Goal: Information Seeking & Learning: Learn about a topic

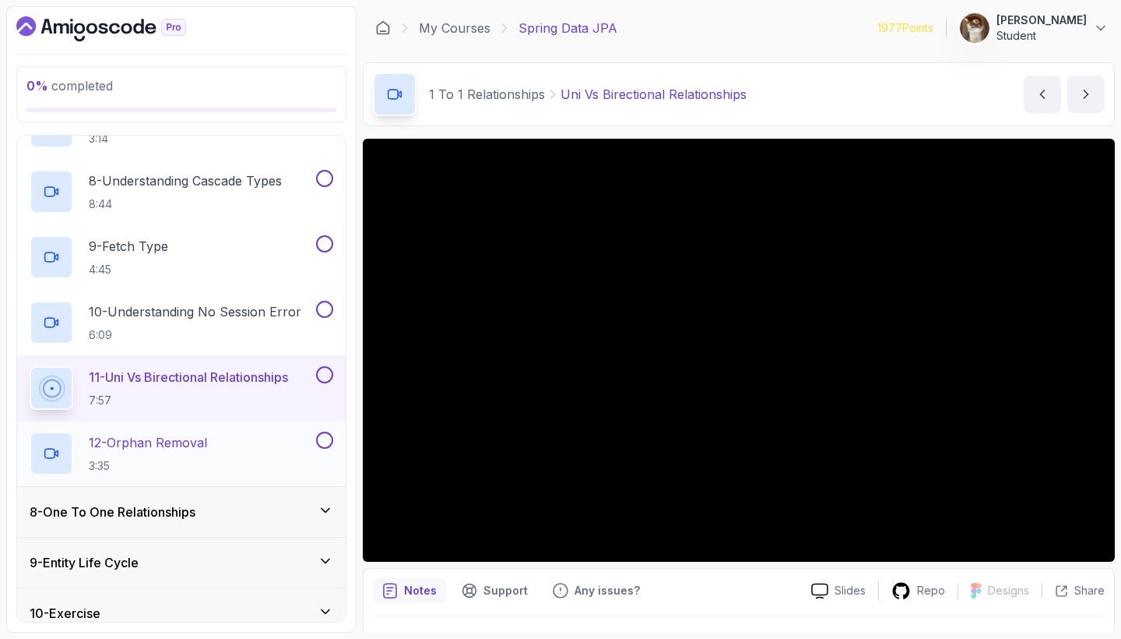
click at [185, 449] on p "12 - Orphan Removal" at bounding box center [148, 442] width 118 height 19
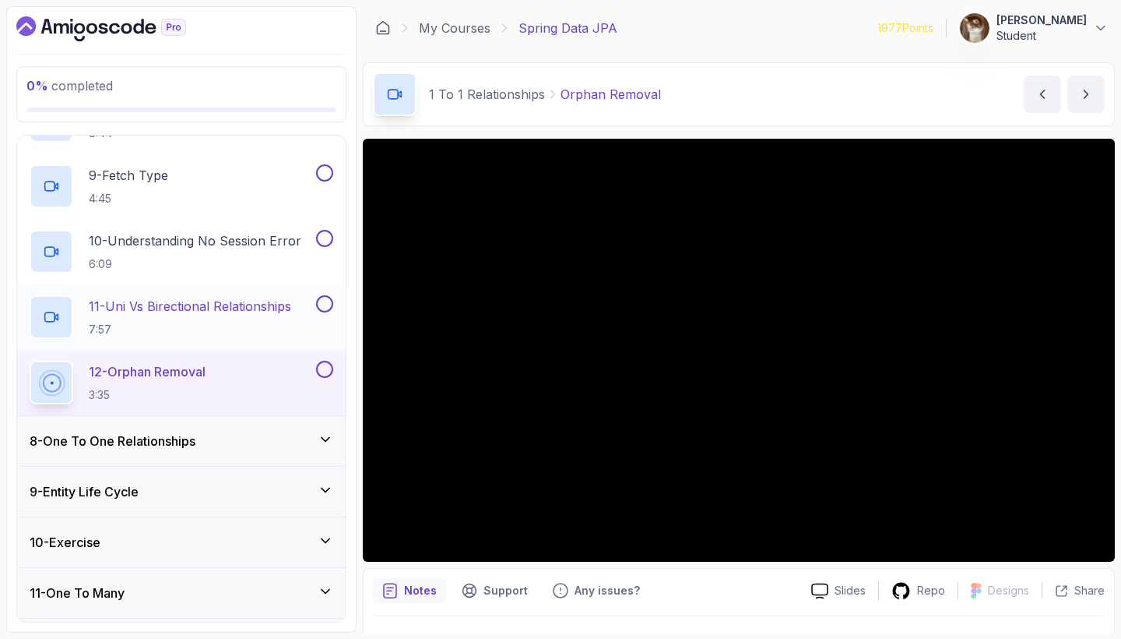
scroll to position [869, 0]
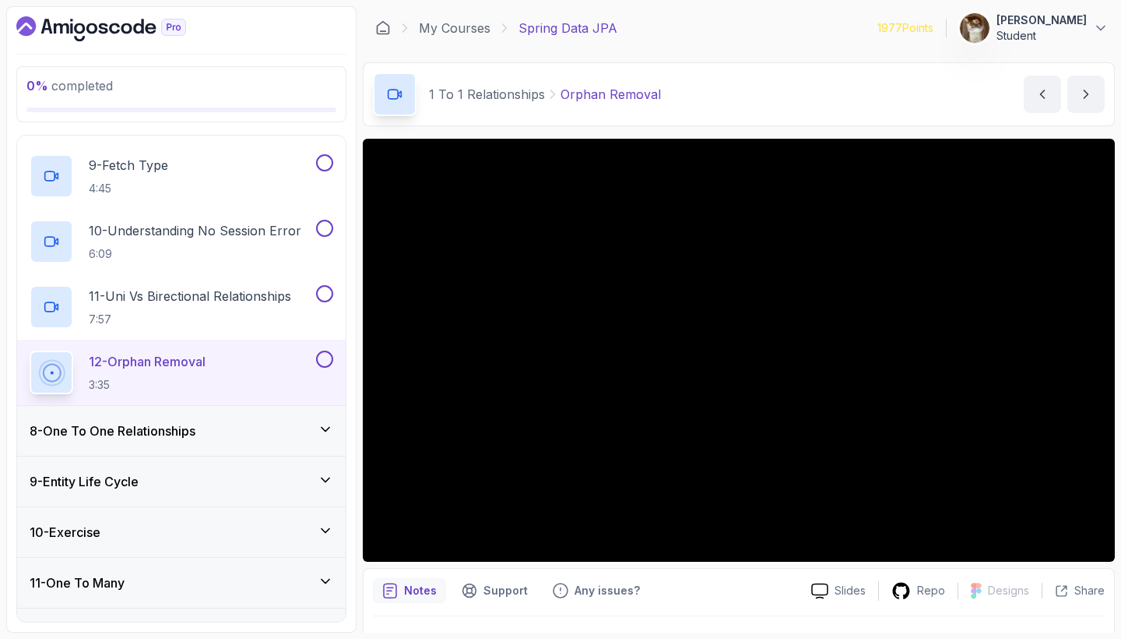
click at [299, 423] on div "8 - One To One Relationships" at bounding box center [182, 430] width 304 height 19
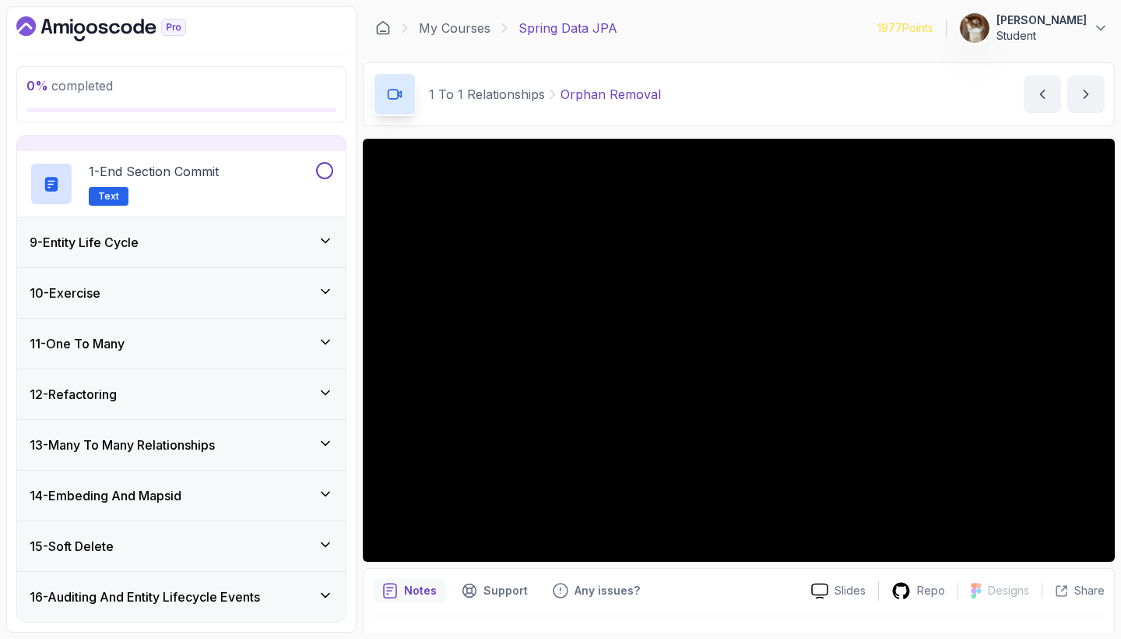
scroll to position [353, 0]
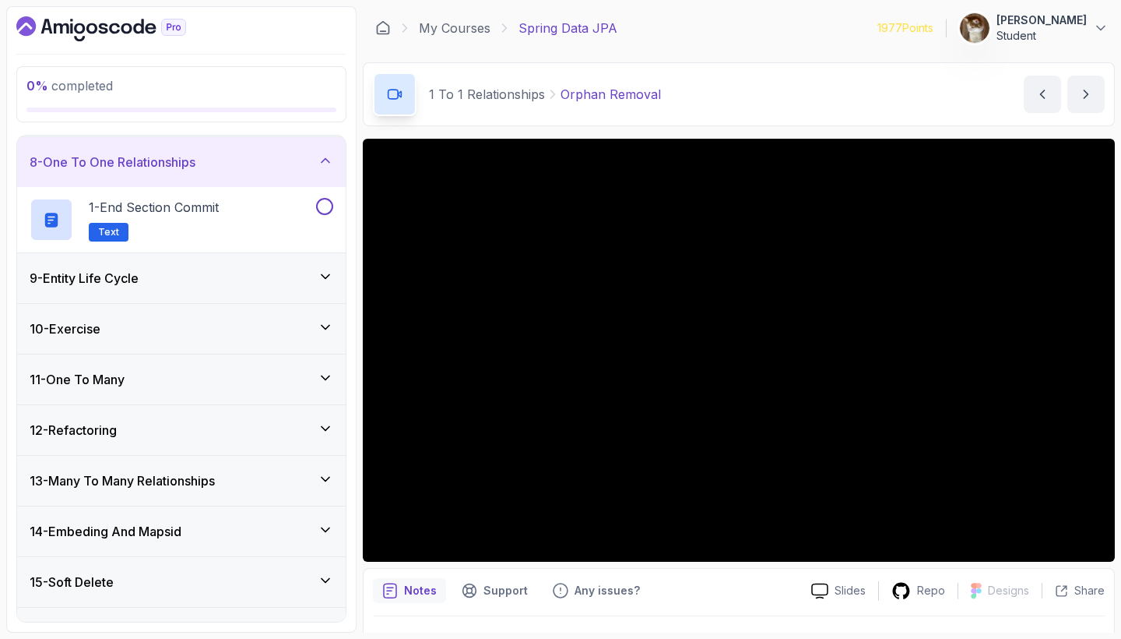
click at [296, 273] on div "9 - Entity Life Cycle" at bounding box center [182, 278] width 304 height 19
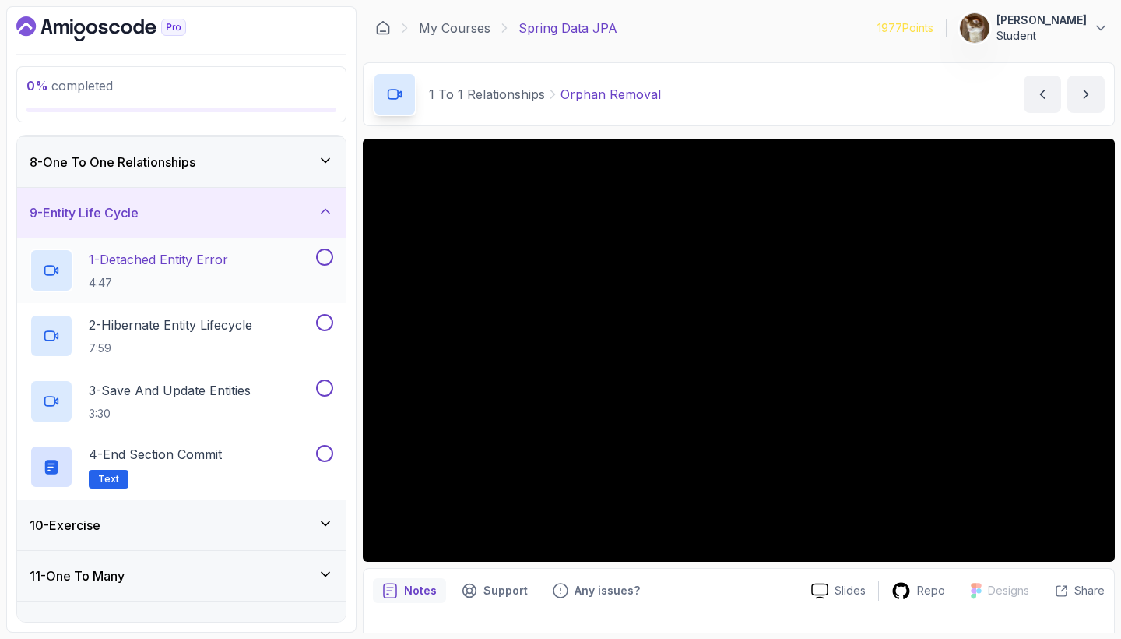
click at [194, 259] on p "1 - Detached Entity Error" at bounding box center [158, 259] width 139 height 19
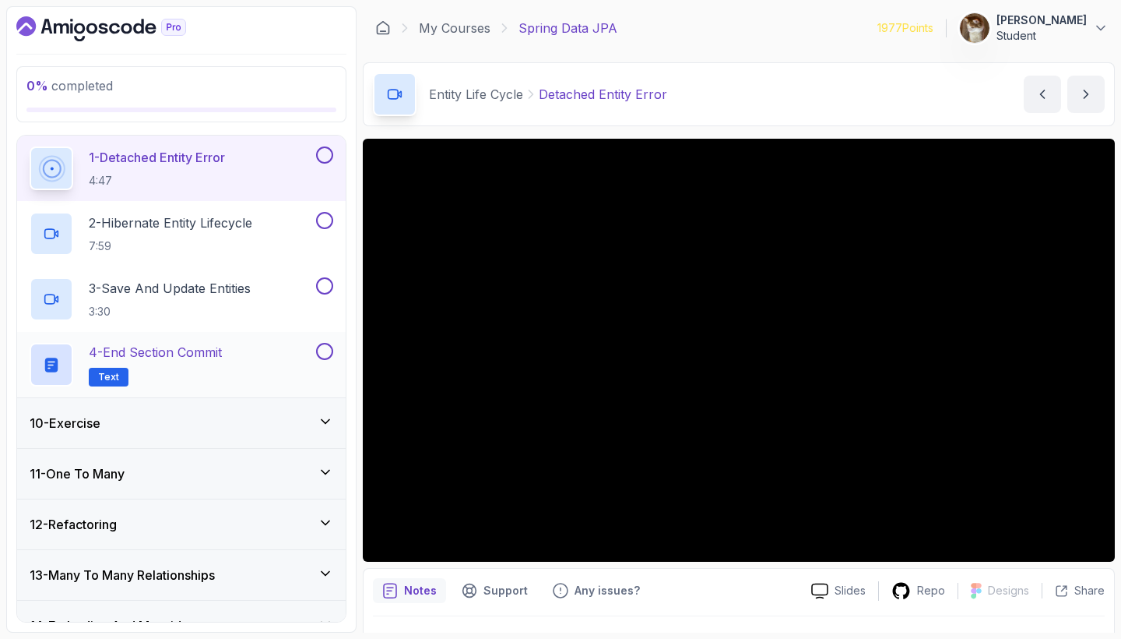
scroll to position [477, 0]
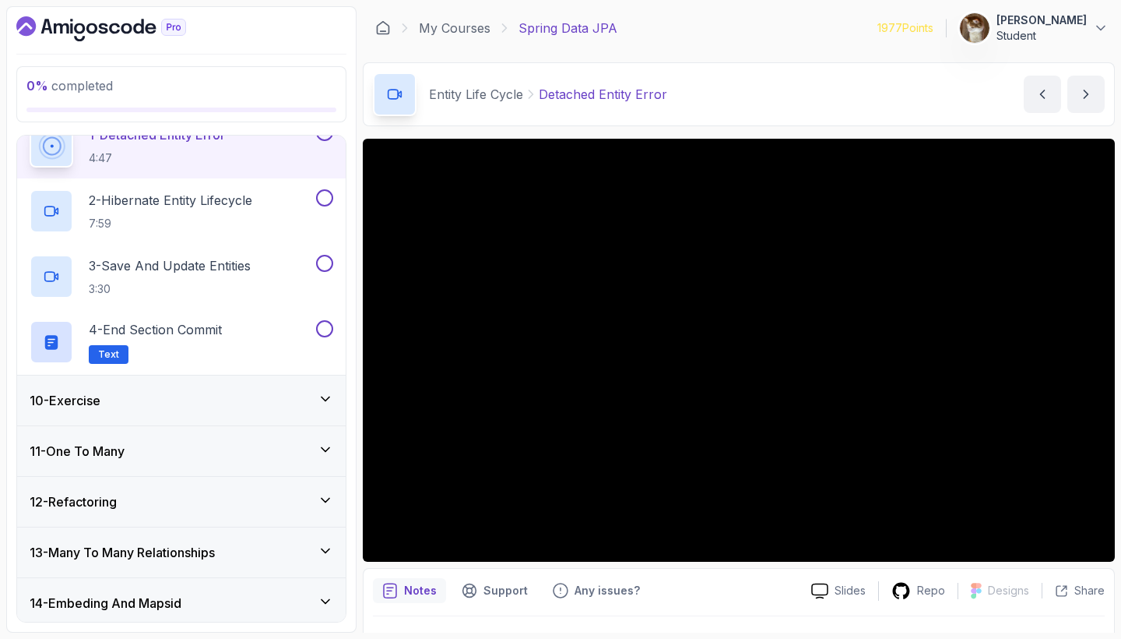
click at [304, 392] on div "10 - Exercise" at bounding box center [182, 400] width 304 height 19
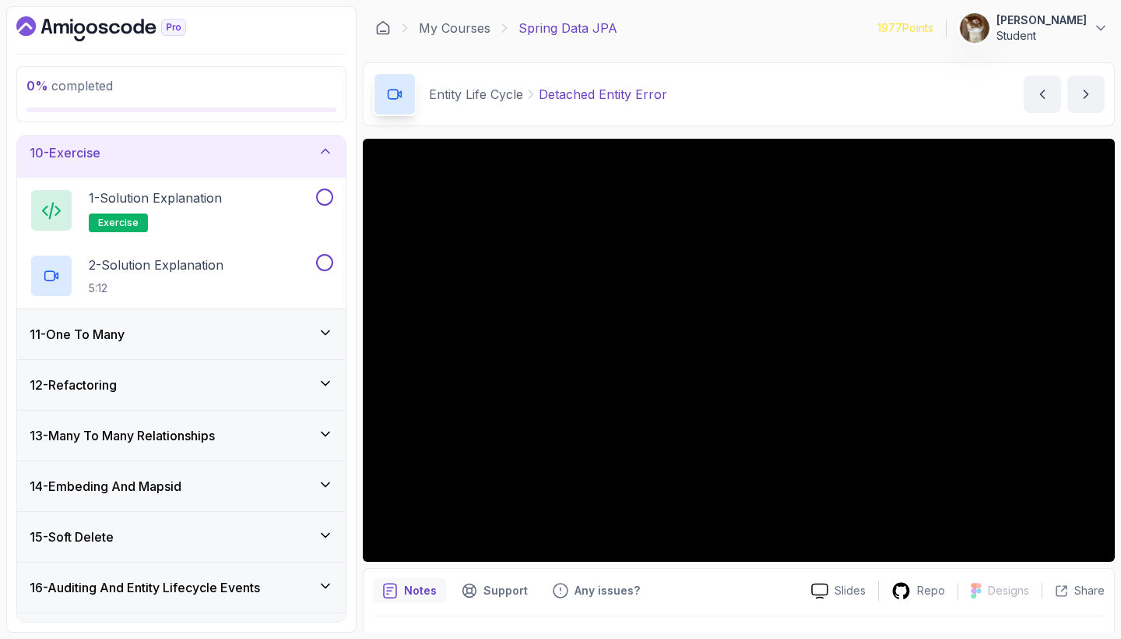
scroll to position [464, 0]
click at [295, 325] on div "11 - One To Many" at bounding box center [182, 333] width 304 height 19
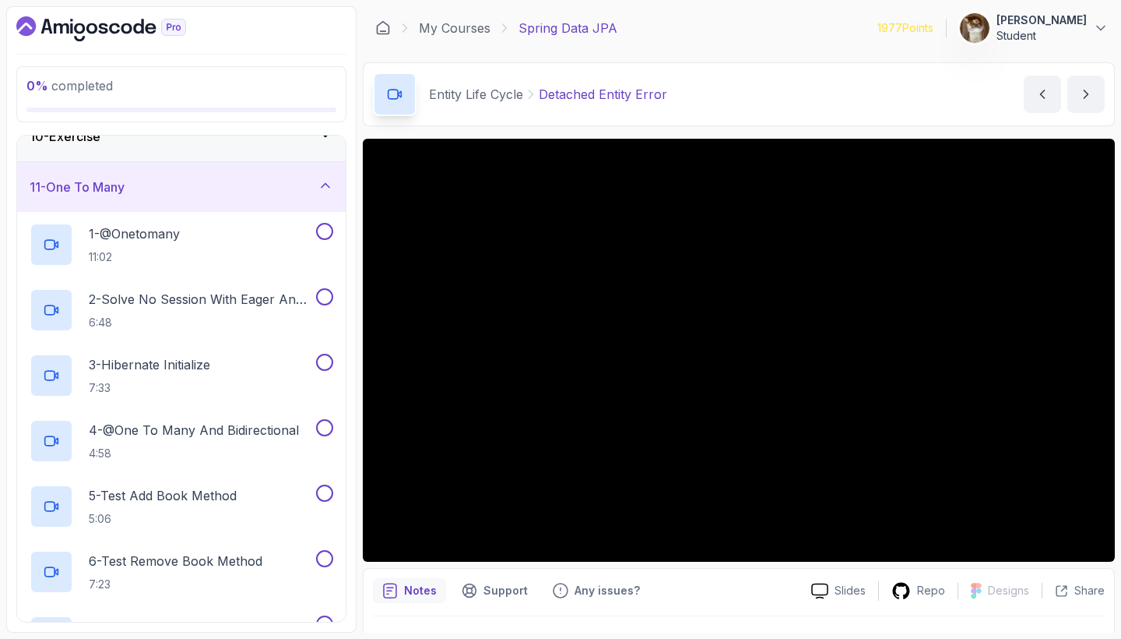
scroll to position [425, 0]
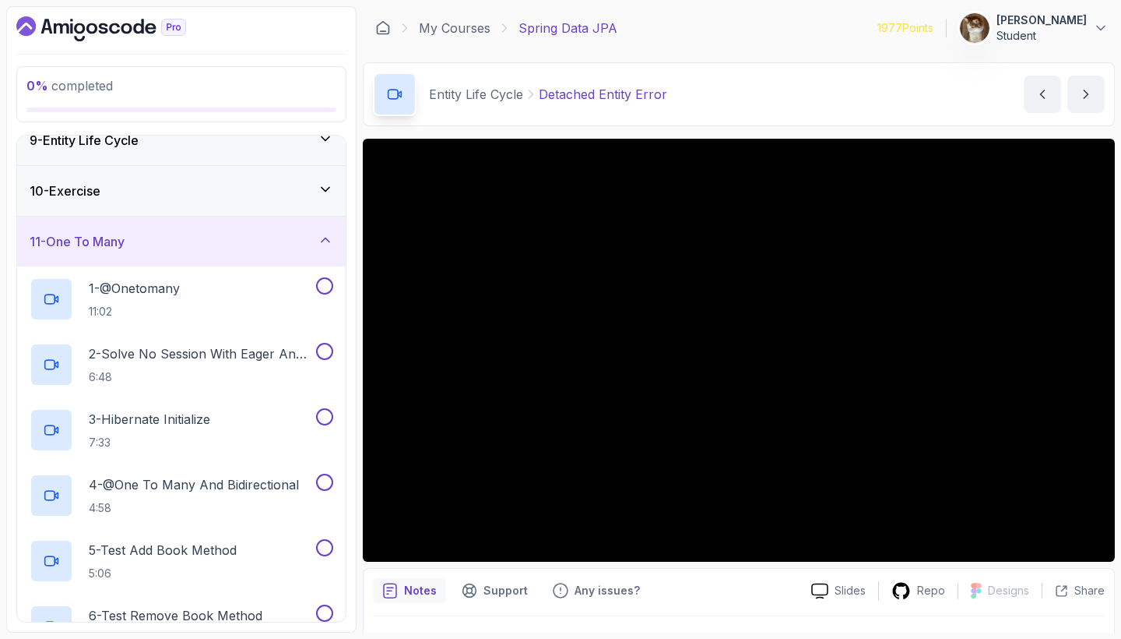
click at [286, 244] on div "11 - One To Many" at bounding box center [182, 241] width 304 height 19
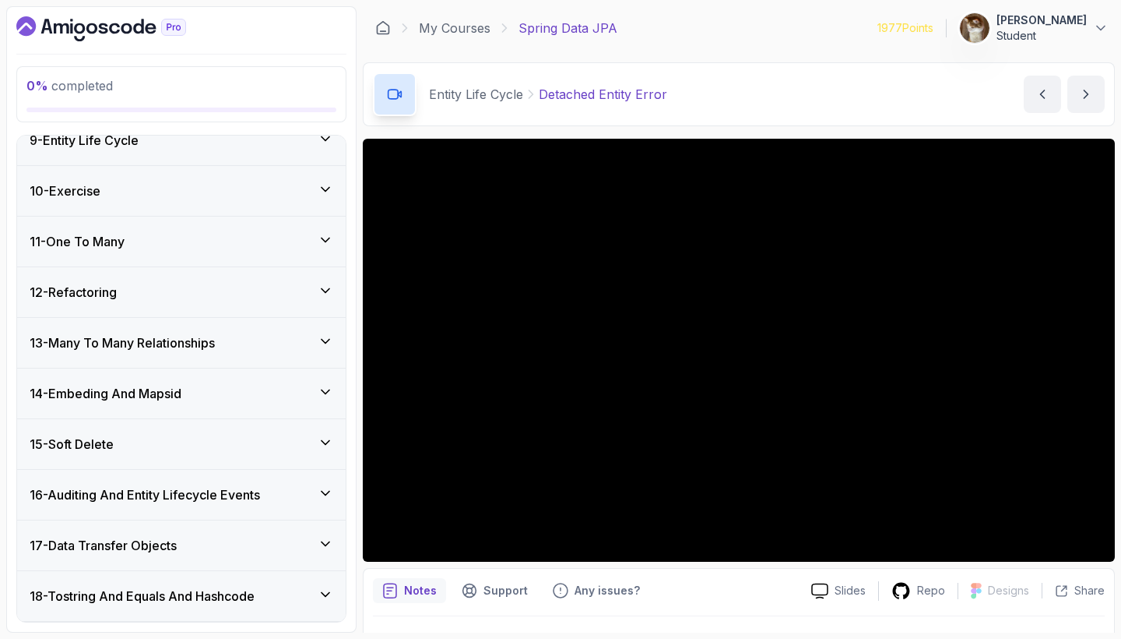
click at [280, 294] on div "12 - Refactoring" at bounding box center [182, 292] width 304 height 19
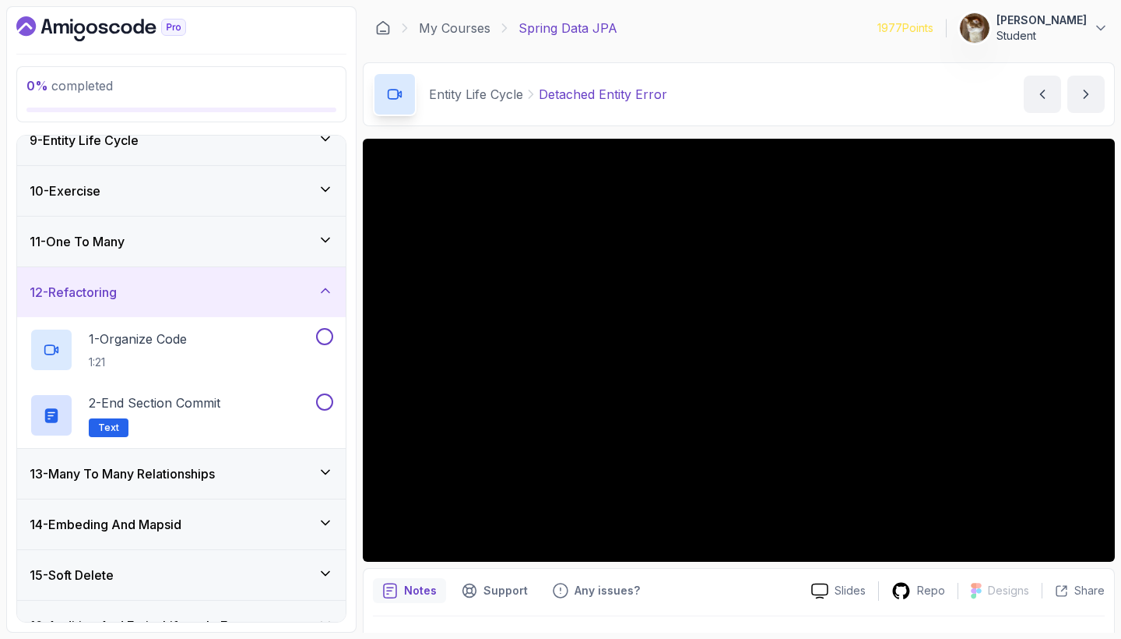
click at [280, 294] on div "12 - Refactoring" at bounding box center [182, 292] width 304 height 19
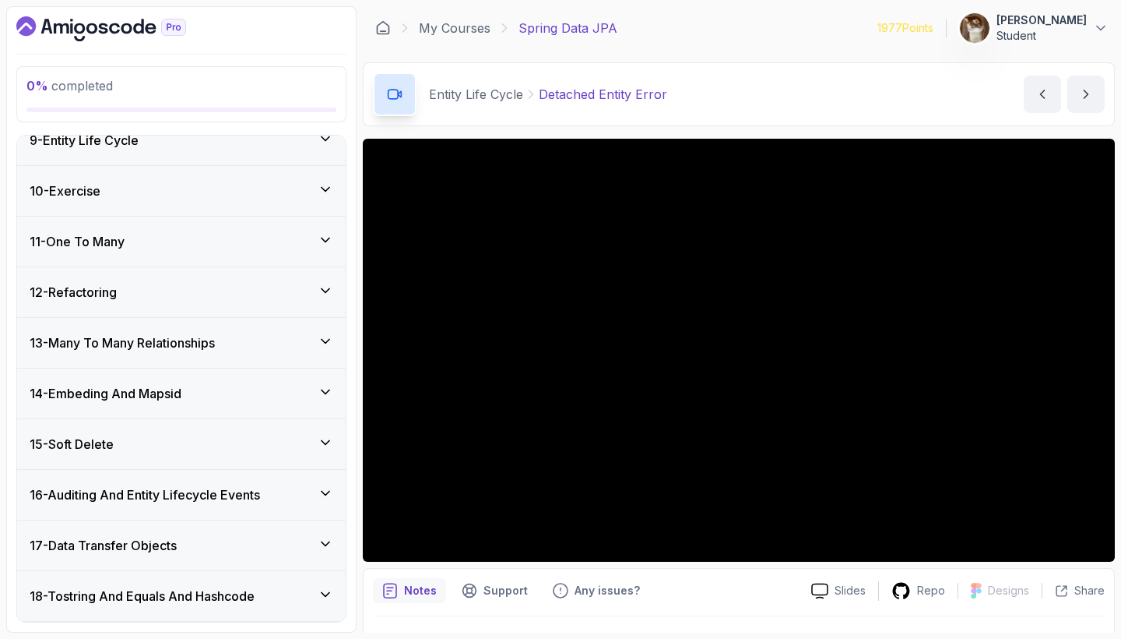
click at [280, 340] on div "13 - Many To Many Relationships" at bounding box center [182, 342] width 304 height 19
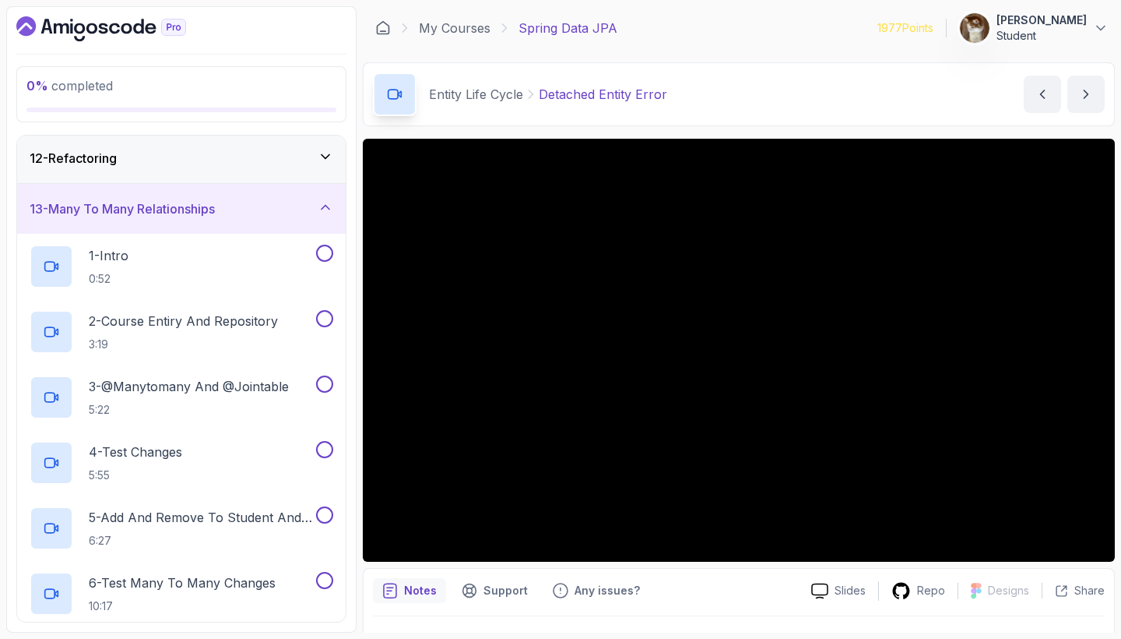
scroll to position [544, 0]
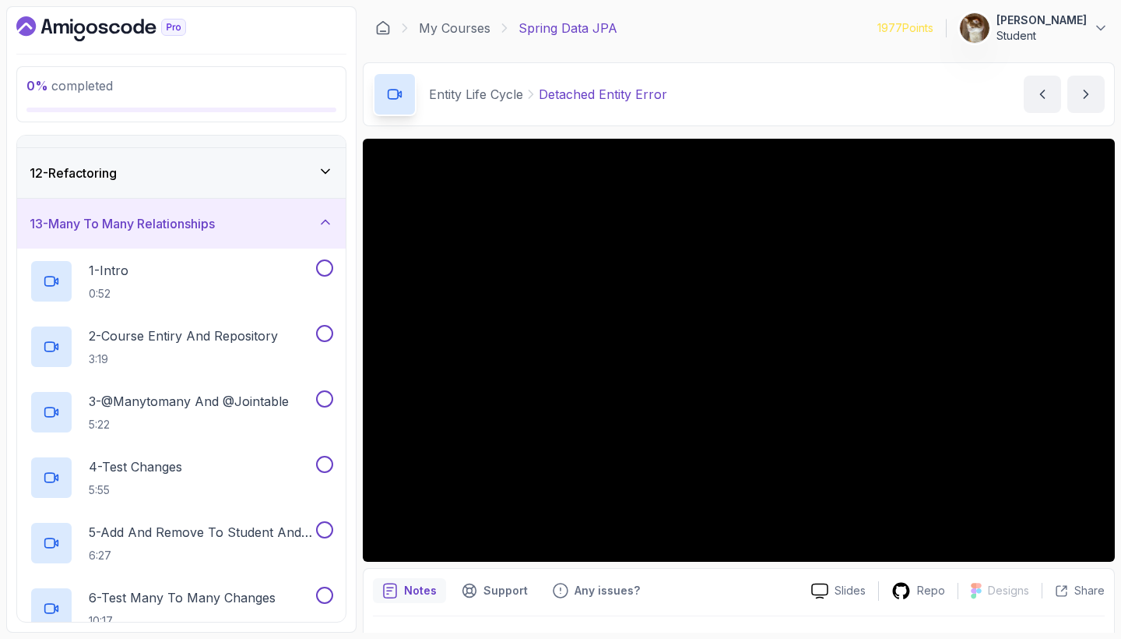
click at [278, 220] on div "13 - Many To Many Relationships" at bounding box center [182, 223] width 304 height 19
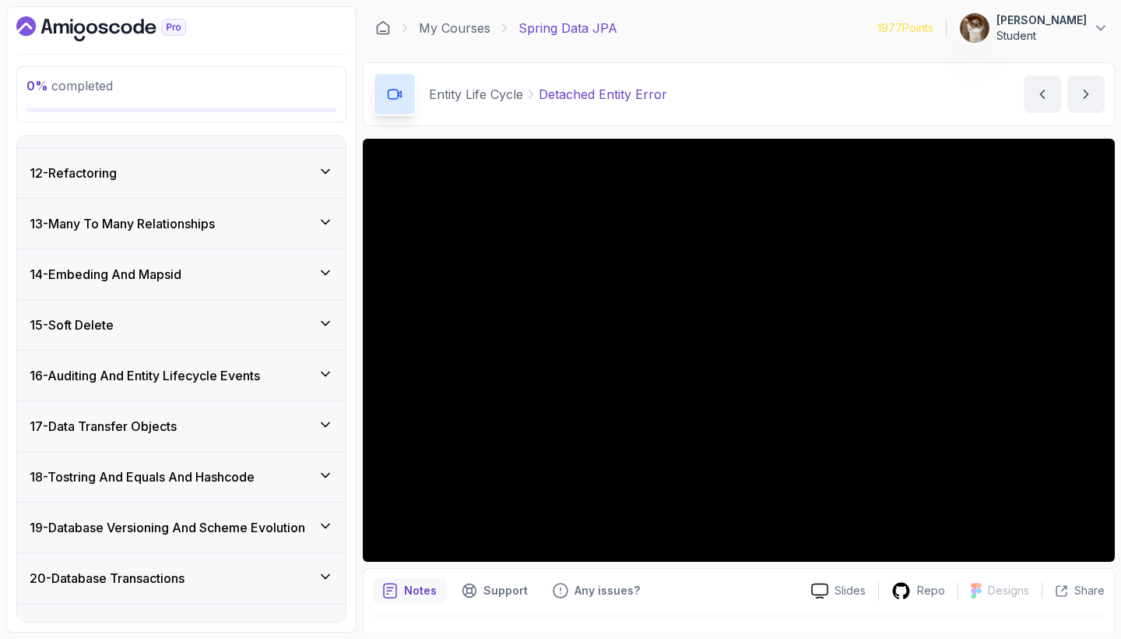
click at [273, 271] on div "14 - Embeding And Mapsid" at bounding box center [182, 274] width 304 height 19
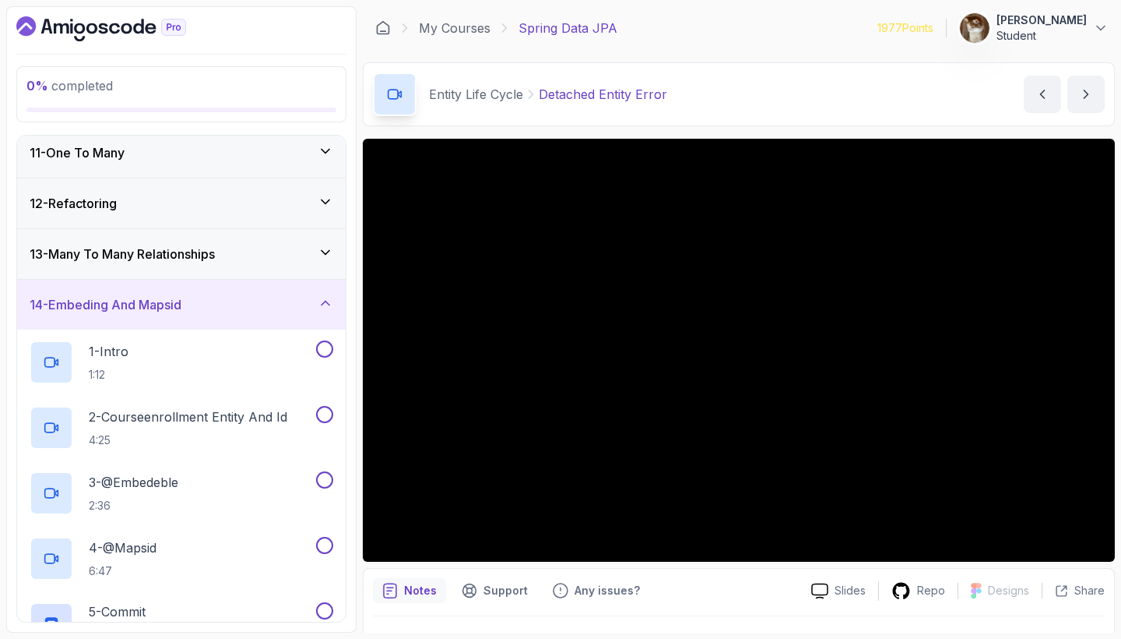
scroll to position [519, 0]
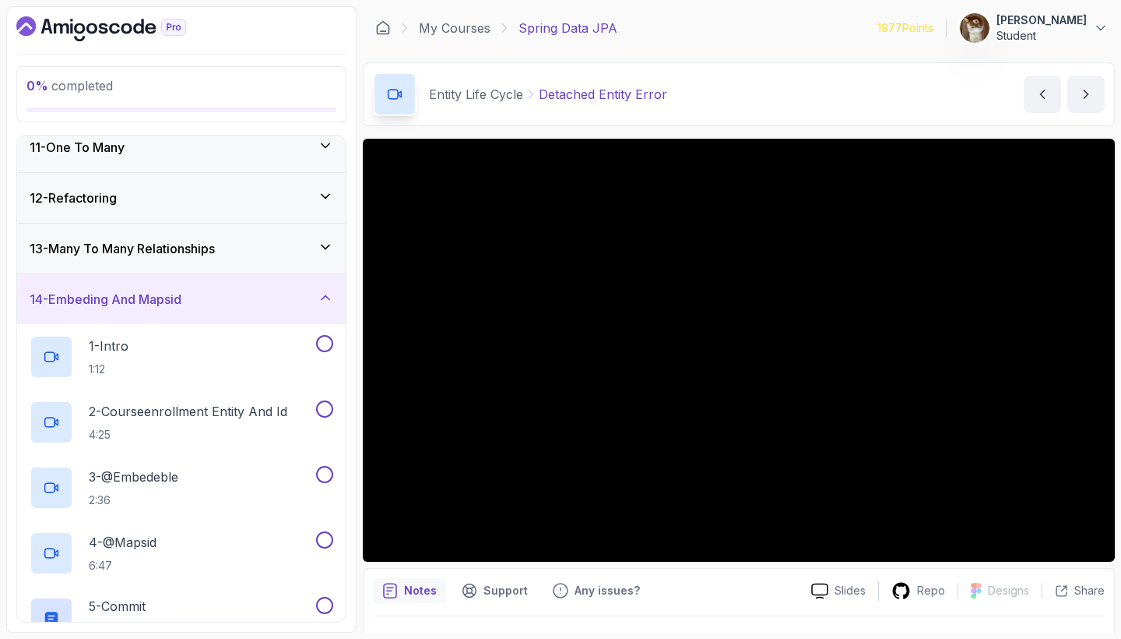
click at [273, 301] on div "14 - Embeding And Mapsid" at bounding box center [182, 299] width 304 height 19
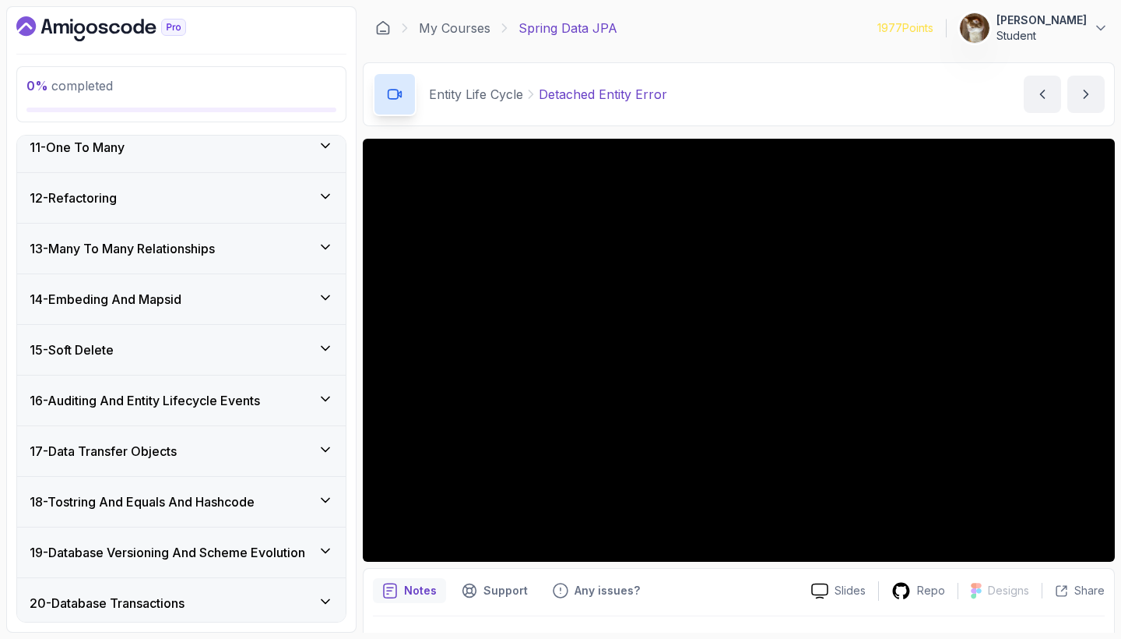
click at [273, 340] on div "15 - Soft Delete" at bounding box center [182, 349] width 304 height 19
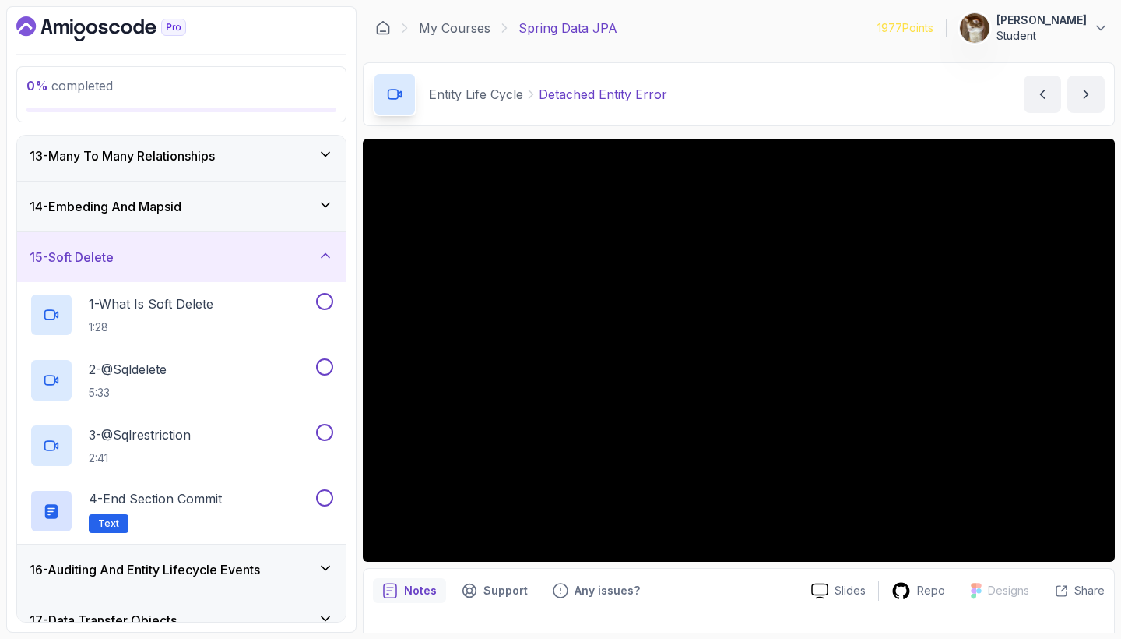
scroll to position [613, 0]
click at [267, 252] on div "15 - Soft Delete" at bounding box center [182, 256] width 304 height 19
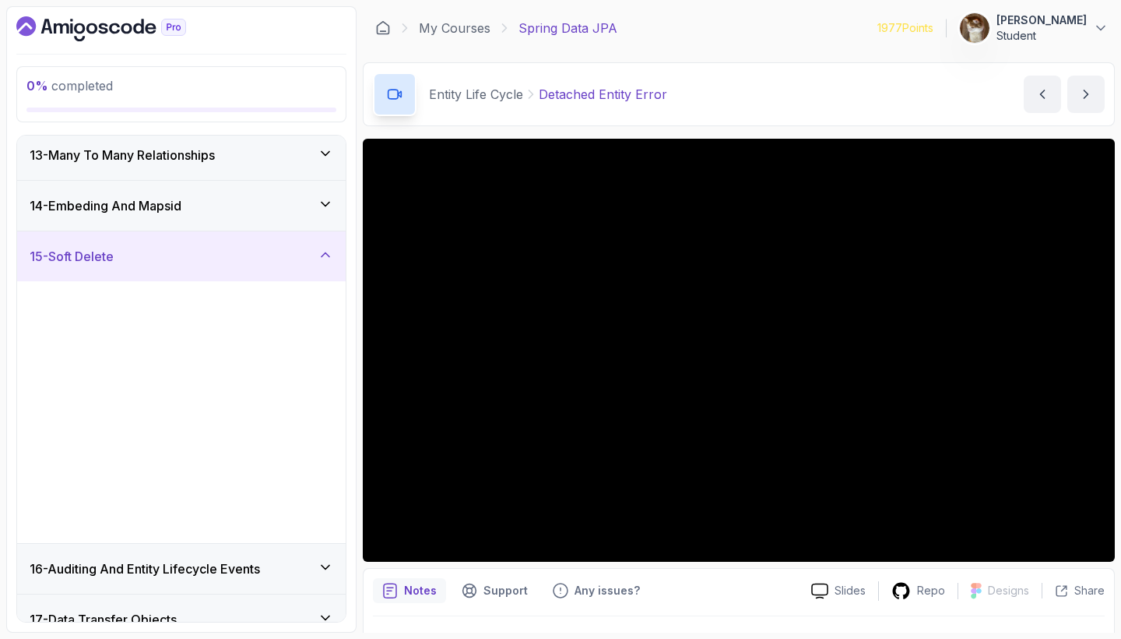
scroll to position [576, 0]
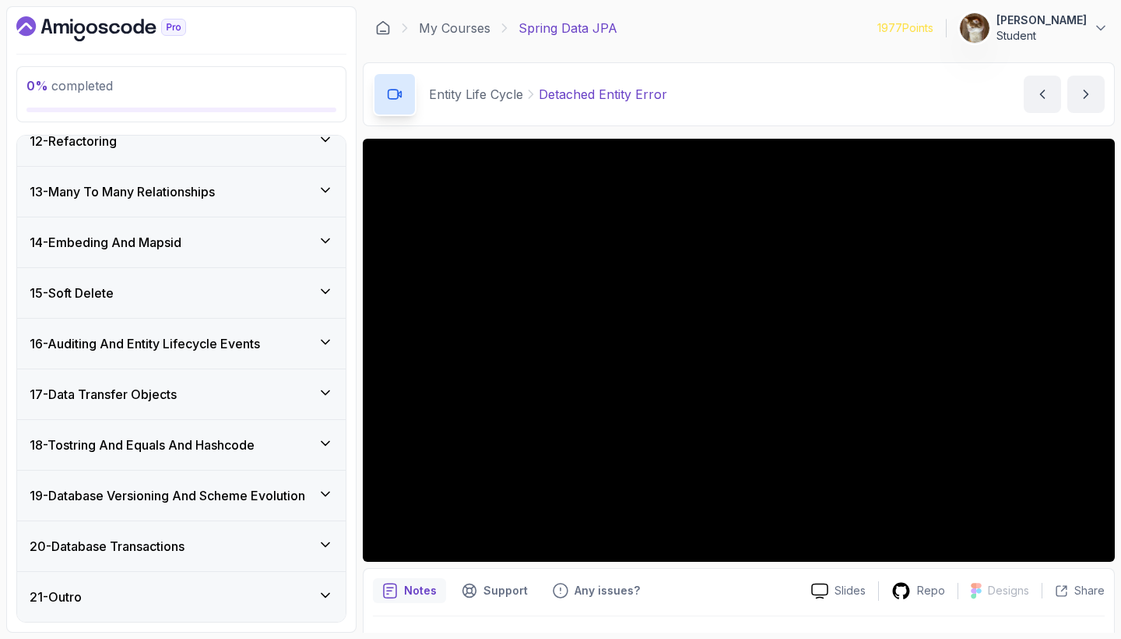
click at [270, 526] on div "20 - Database Transactions" at bounding box center [181, 546] width 329 height 50
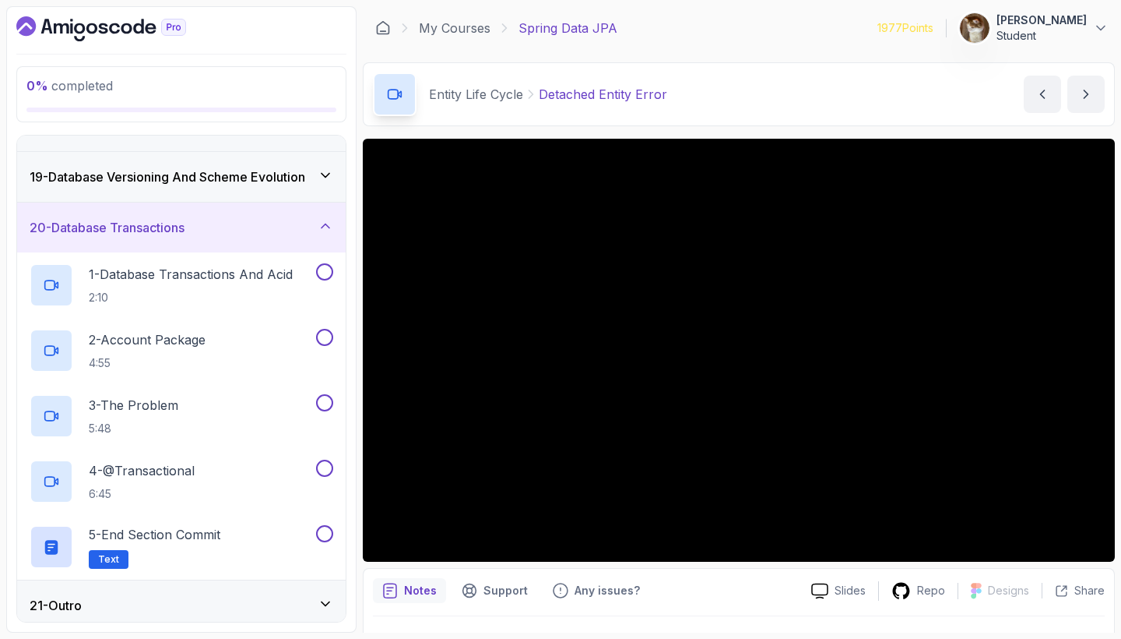
scroll to position [898, 0]
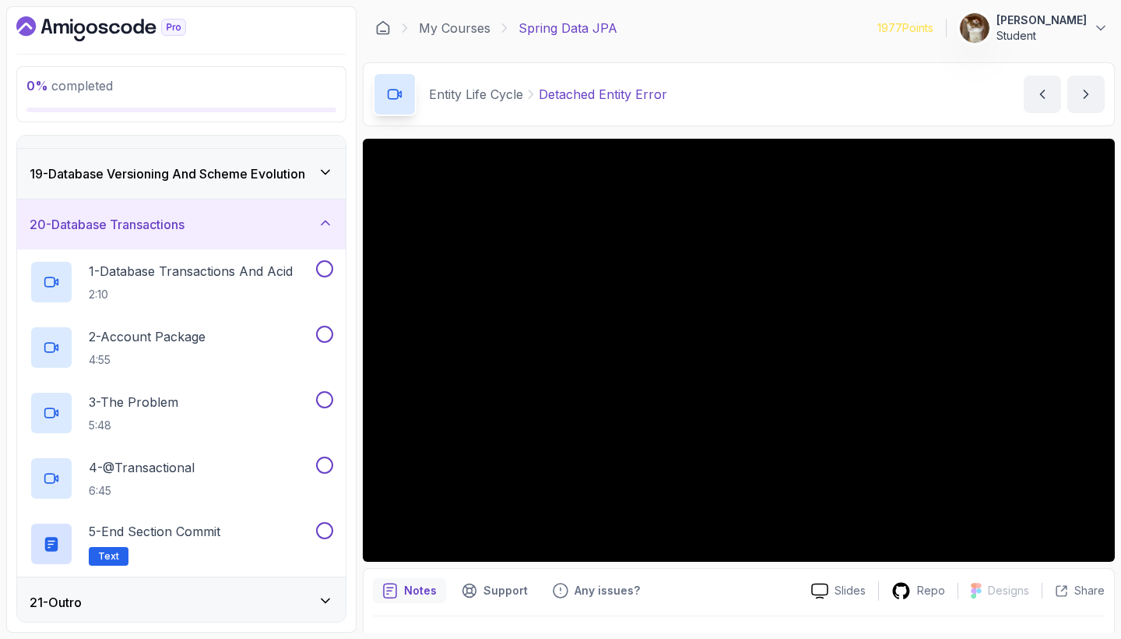
click at [283, 222] on div "20 - Database Transactions" at bounding box center [182, 224] width 304 height 19
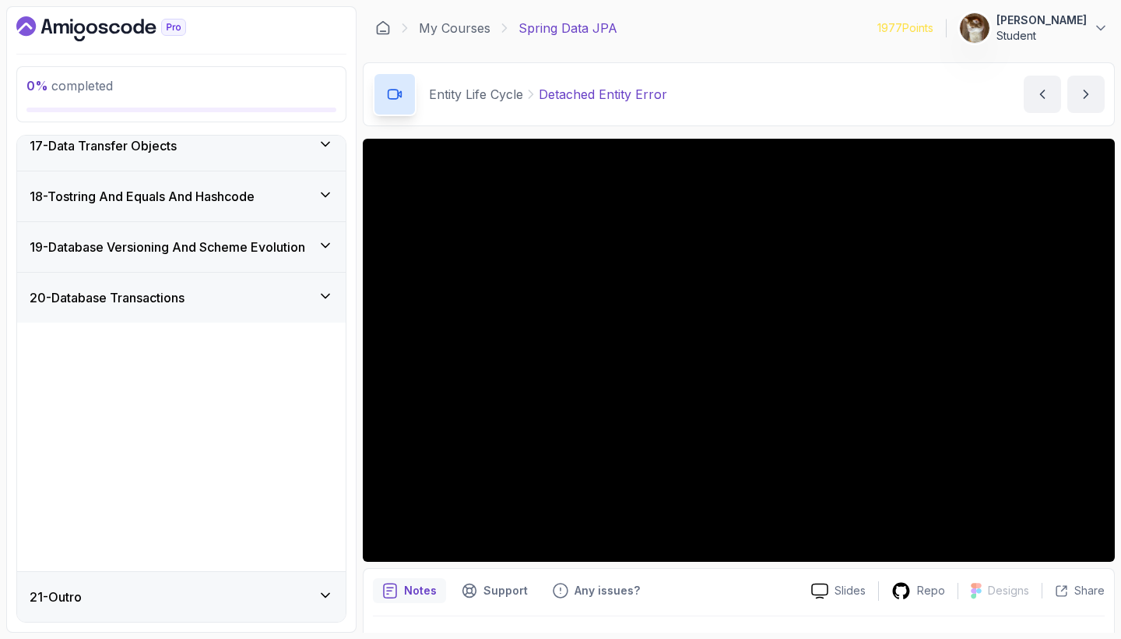
scroll to position [576, 0]
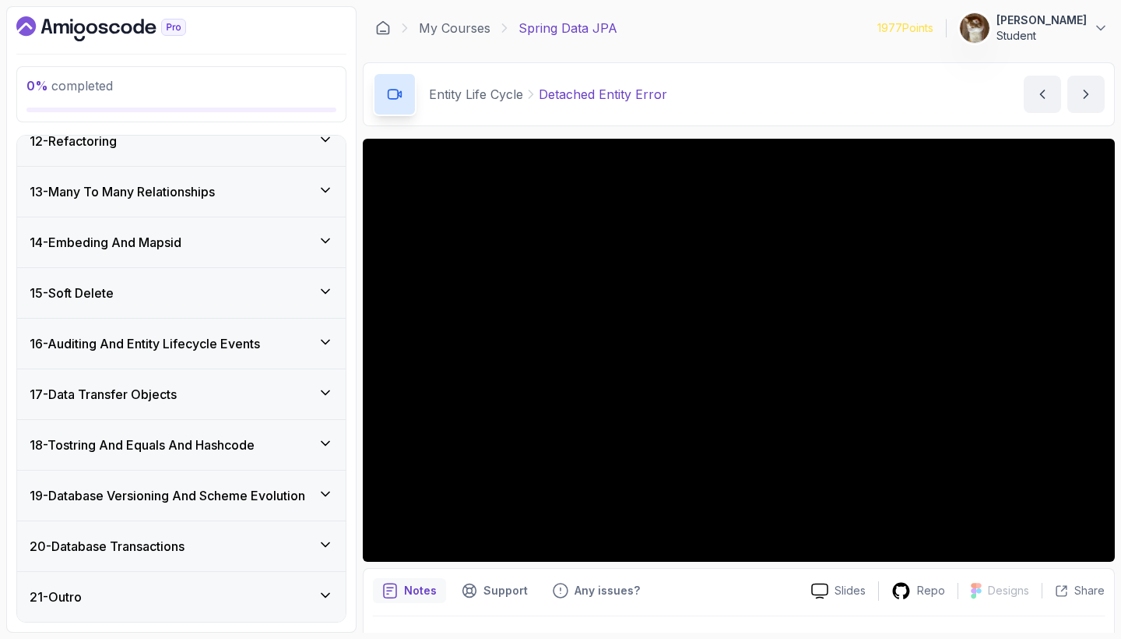
click at [250, 488] on h3 "19 - Database Versioning And Scheme Evolution" at bounding box center [168, 495] width 276 height 19
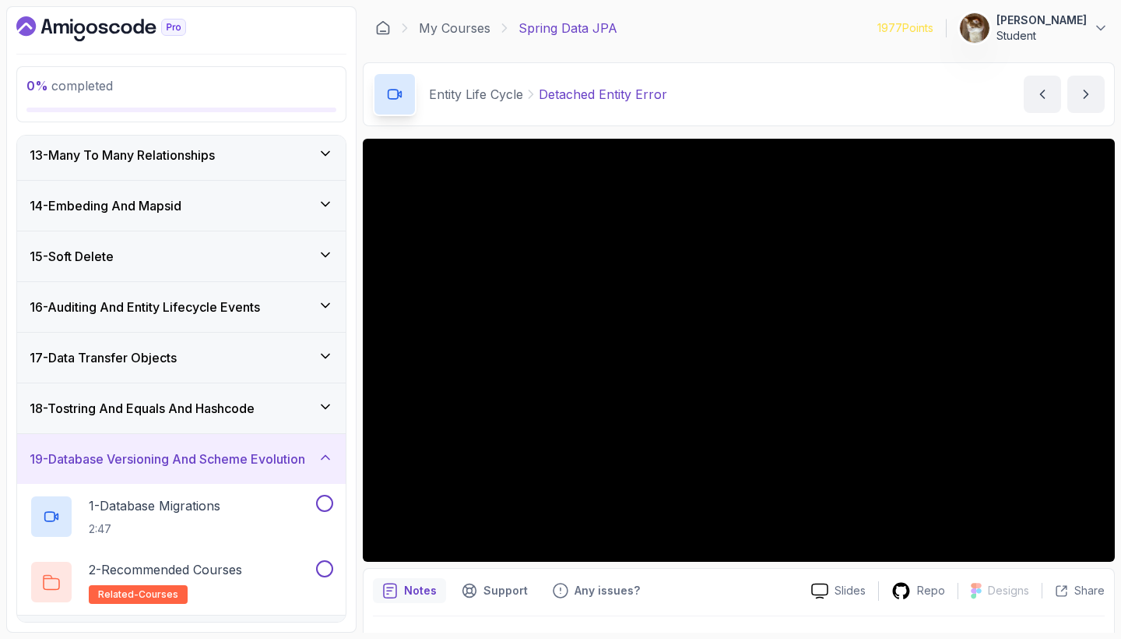
click at [259, 463] on h3 "19 - Database Versioning And Scheme Evolution" at bounding box center [168, 458] width 276 height 19
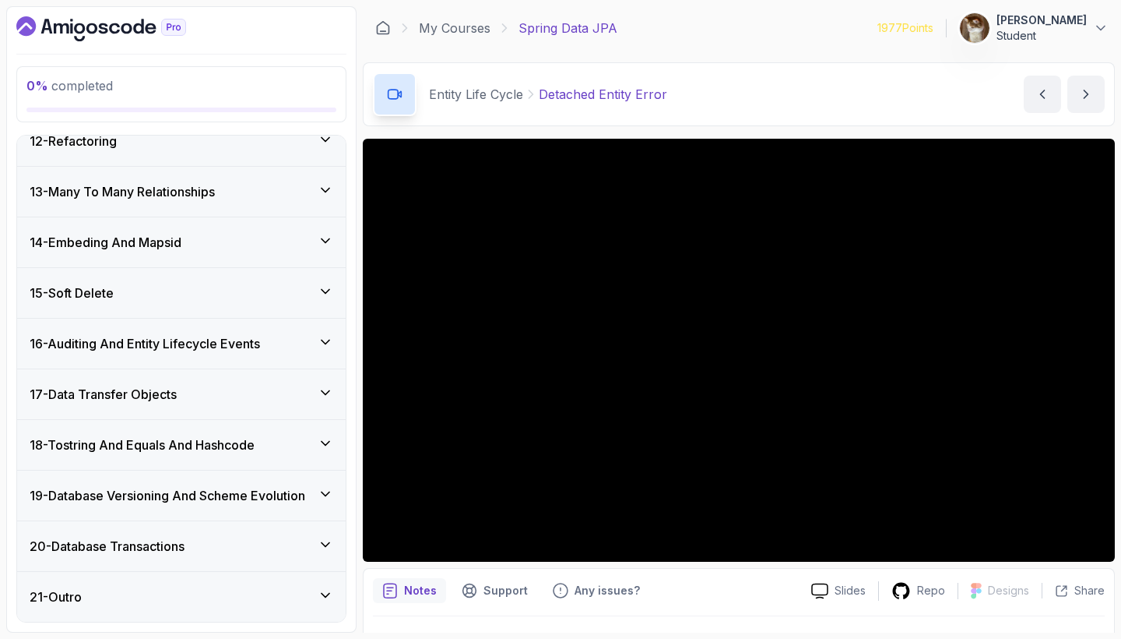
click at [255, 454] on h3 "18 - Tostring And Equals And Hashcode" at bounding box center [142, 444] width 225 height 19
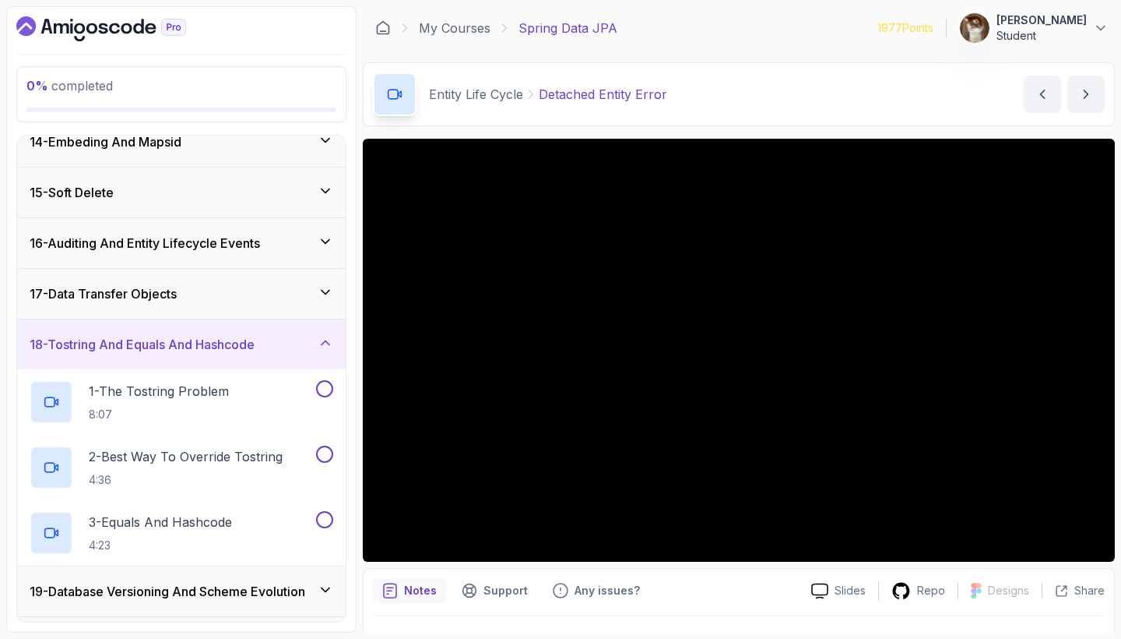
click at [262, 331] on div "18 - Tostring And Equals And Hashcode" at bounding box center [181, 344] width 329 height 50
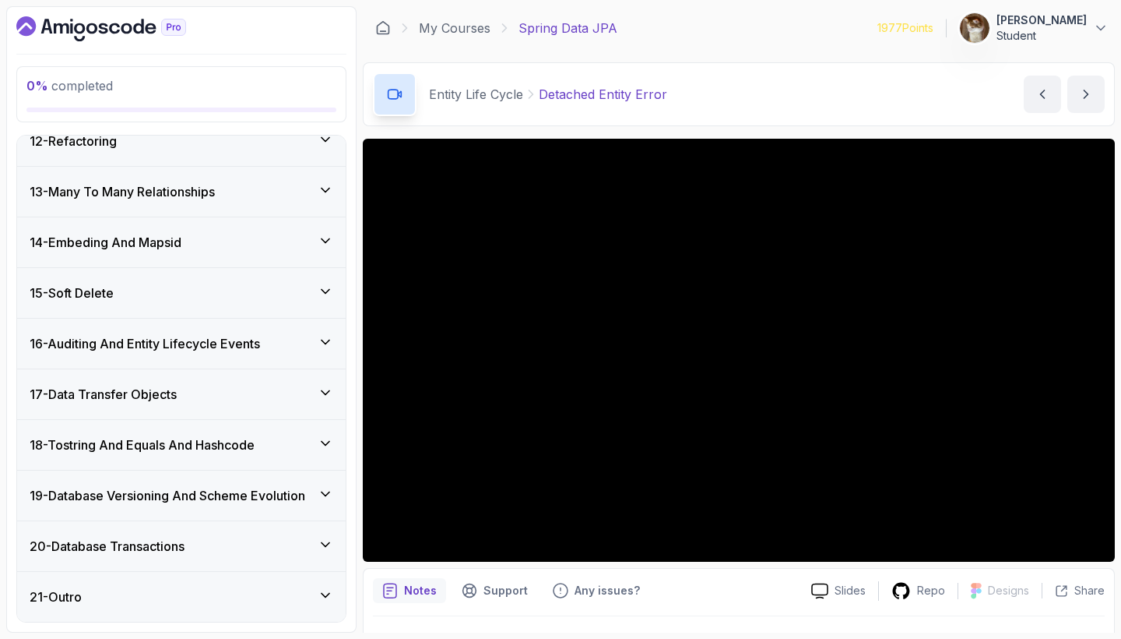
click at [254, 398] on div "17 - Data Transfer Objects" at bounding box center [182, 394] width 304 height 19
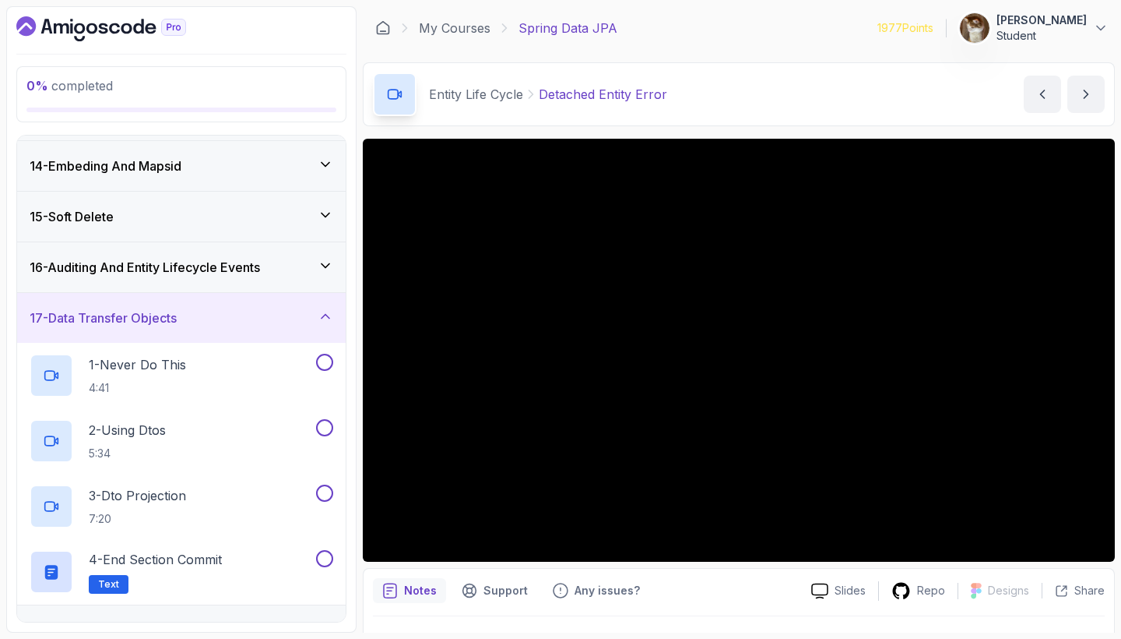
click at [272, 270] on div "16 - Auditing And Entity Lifecycle Events" at bounding box center [182, 267] width 304 height 19
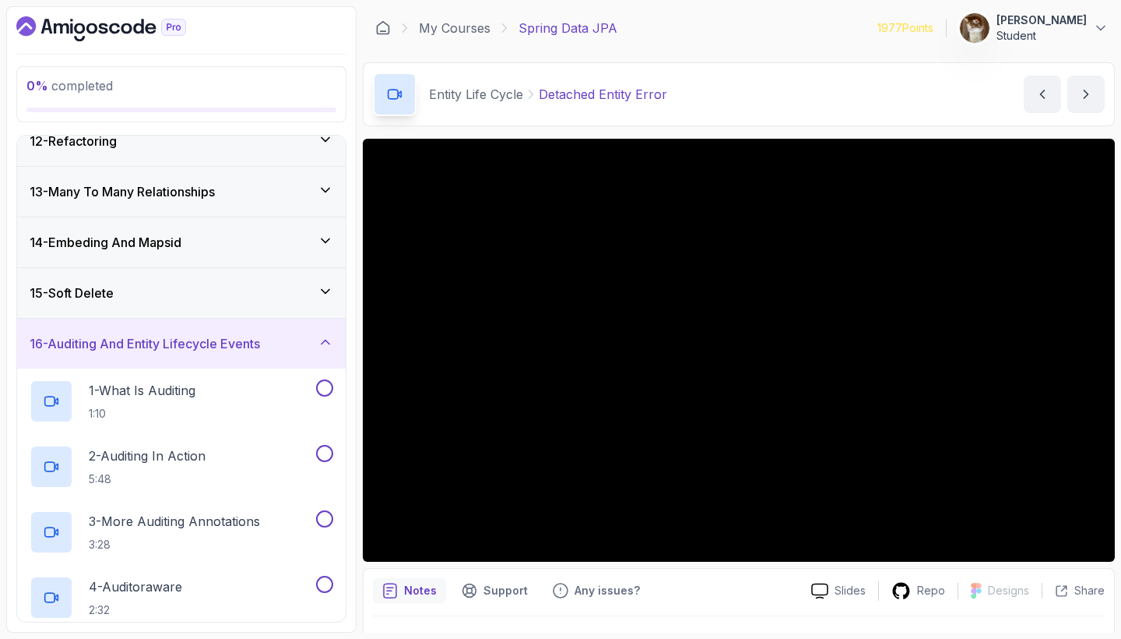
scroll to position [564, 0]
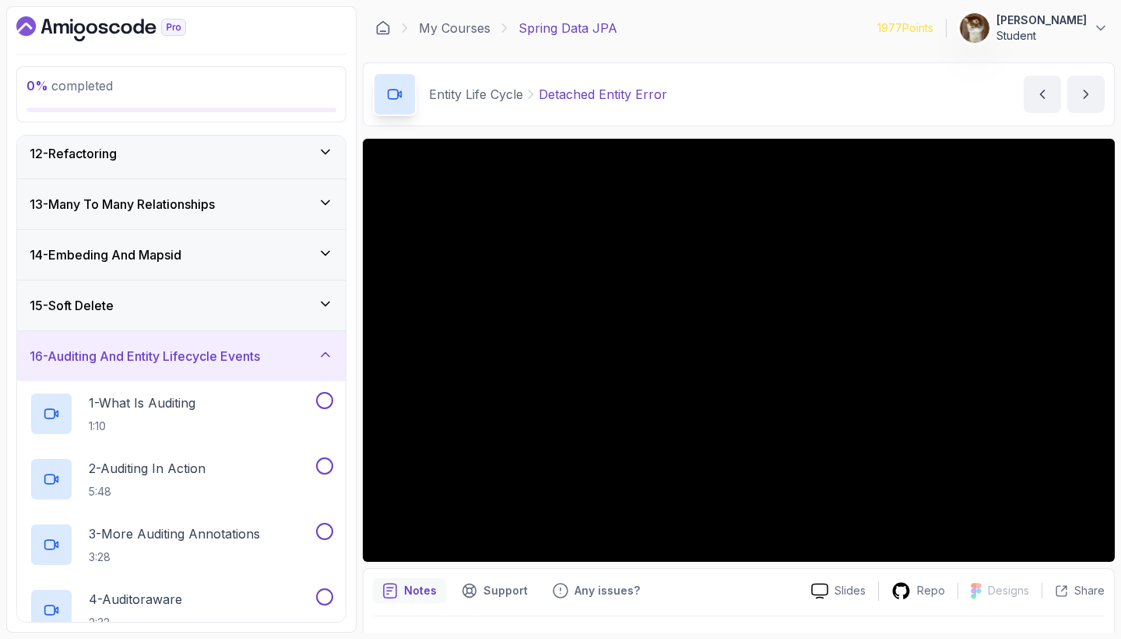
click at [262, 298] on div "15 - Soft Delete" at bounding box center [182, 305] width 304 height 19
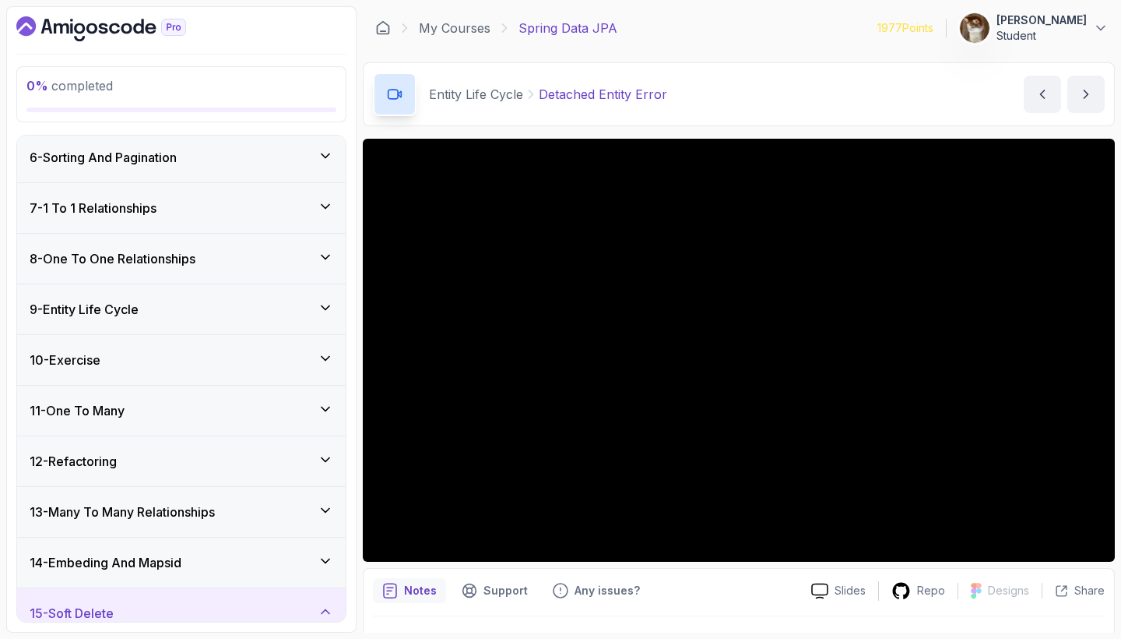
scroll to position [255, 0]
click at [253, 308] on div "9 - Entity Life Cycle" at bounding box center [182, 310] width 304 height 19
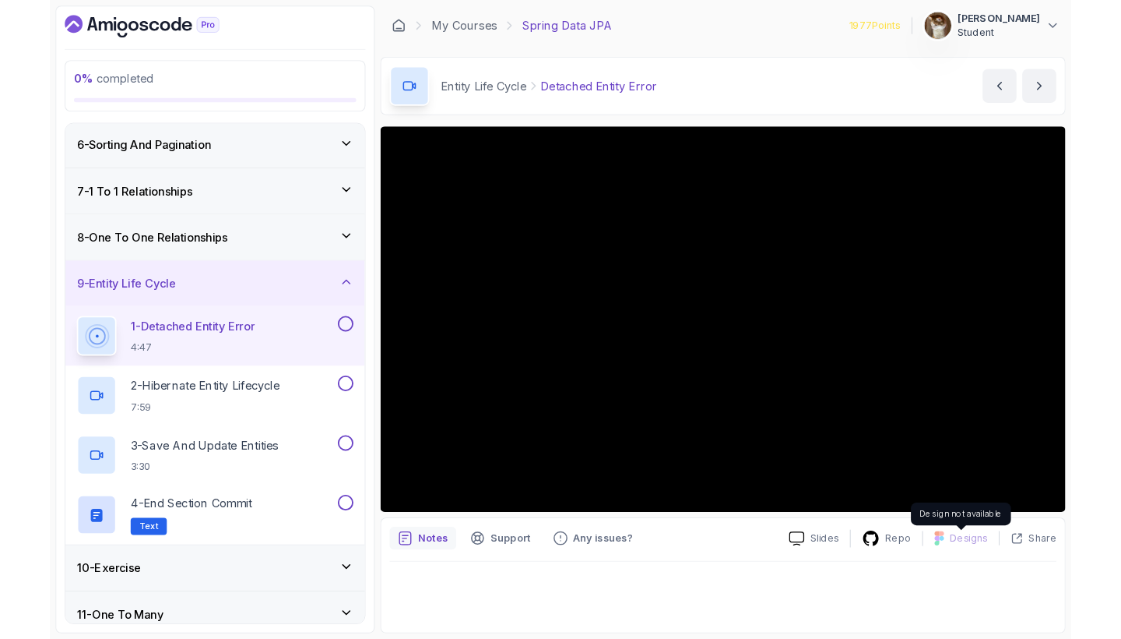
scroll to position [0, 0]
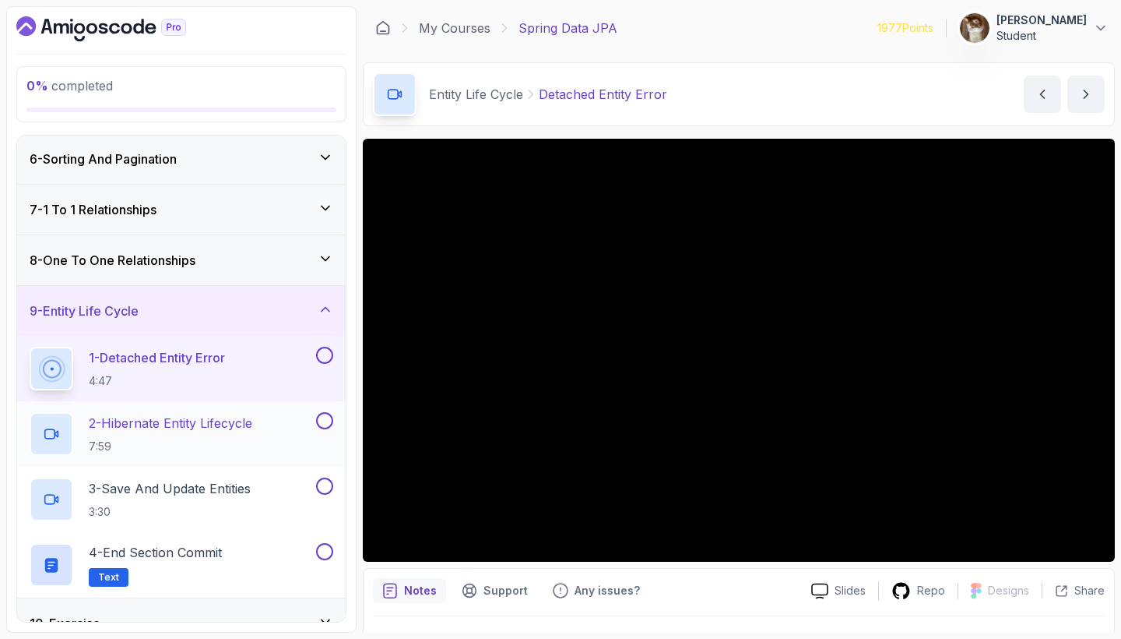
click at [143, 414] on p "2 - Hibernate Entity Lifecycle" at bounding box center [171, 422] width 164 height 19
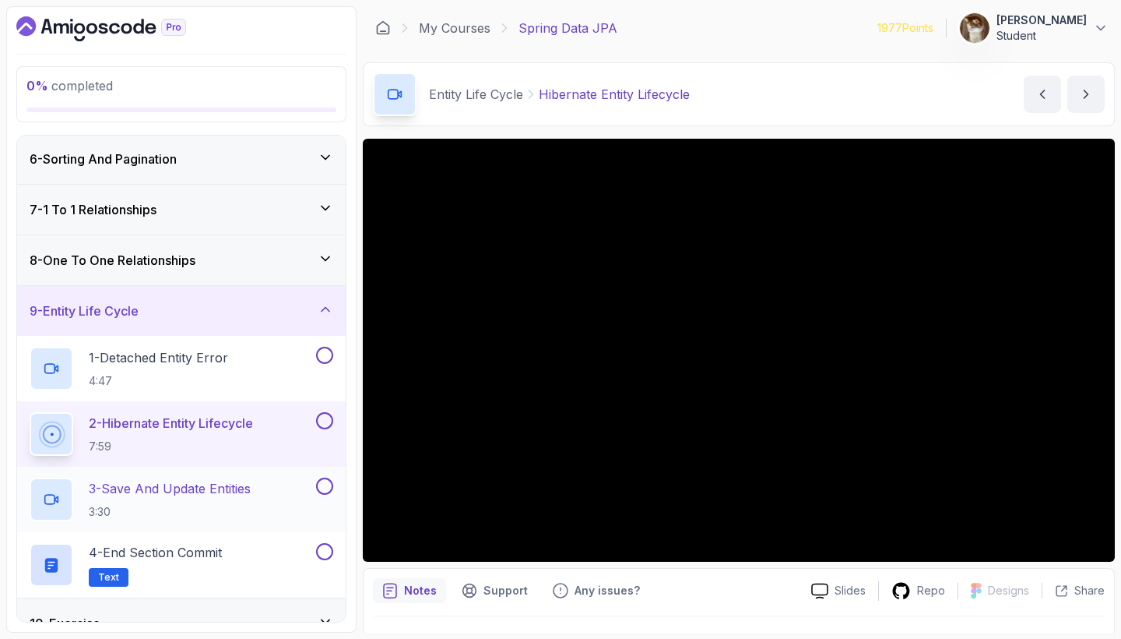
click at [186, 494] on p "3 - Save And Update Entities" at bounding box center [170, 488] width 162 height 19
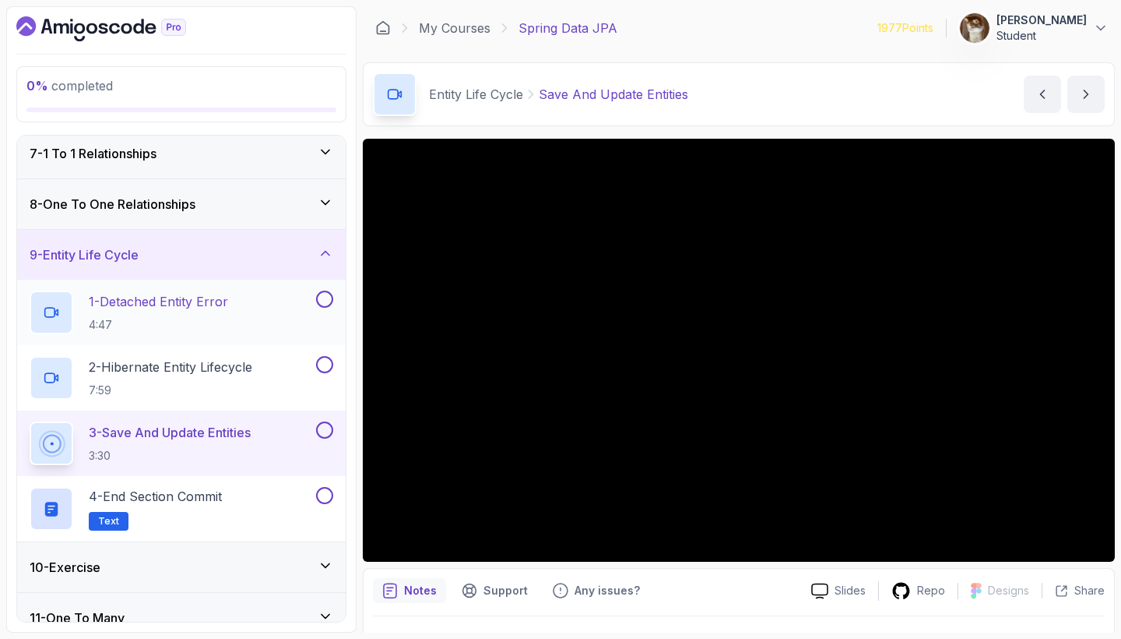
scroll to position [307, 0]
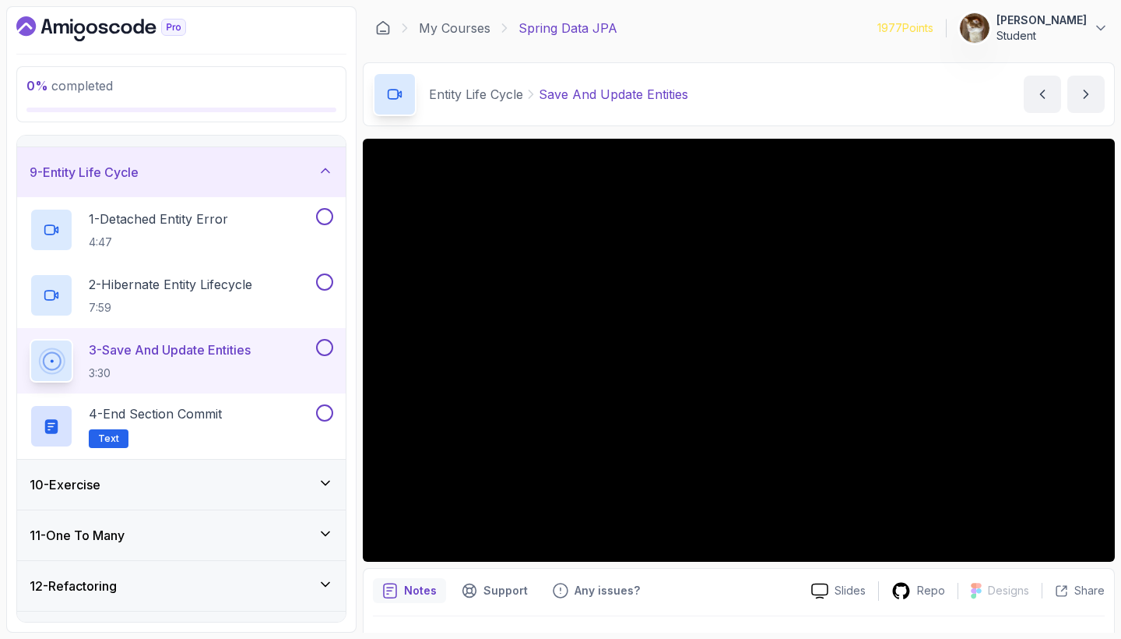
click at [181, 493] on div "10 - Exercise" at bounding box center [182, 484] width 304 height 19
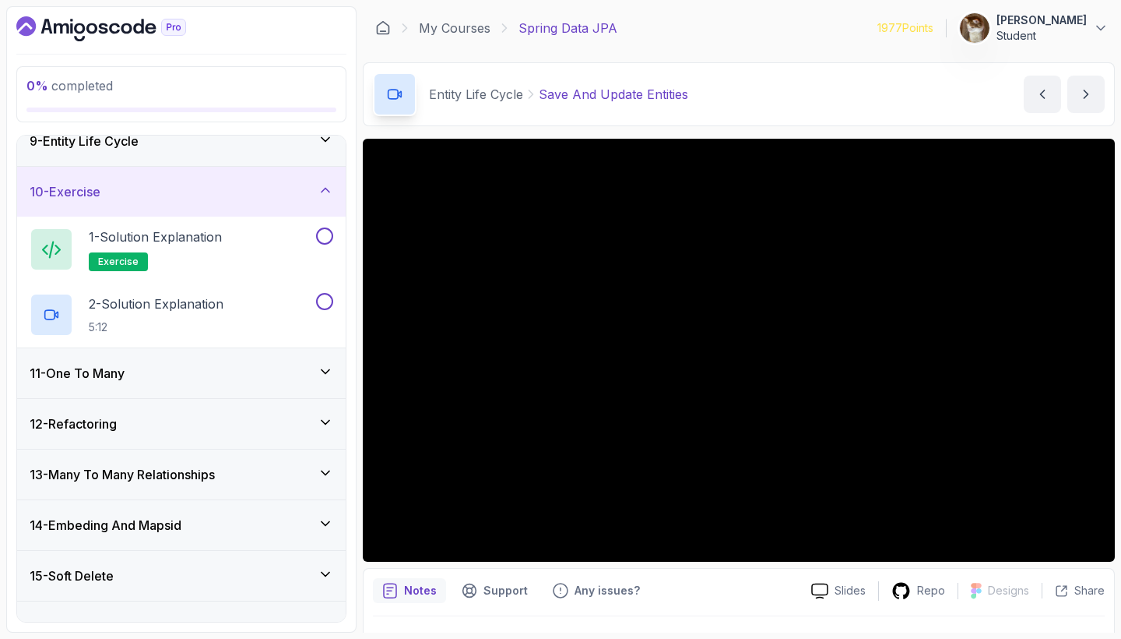
scroll to position [426, 0]
click at [173, 241] on p "1 - Solution Explanation" at bounding box center [155, 235] width 133 height 19
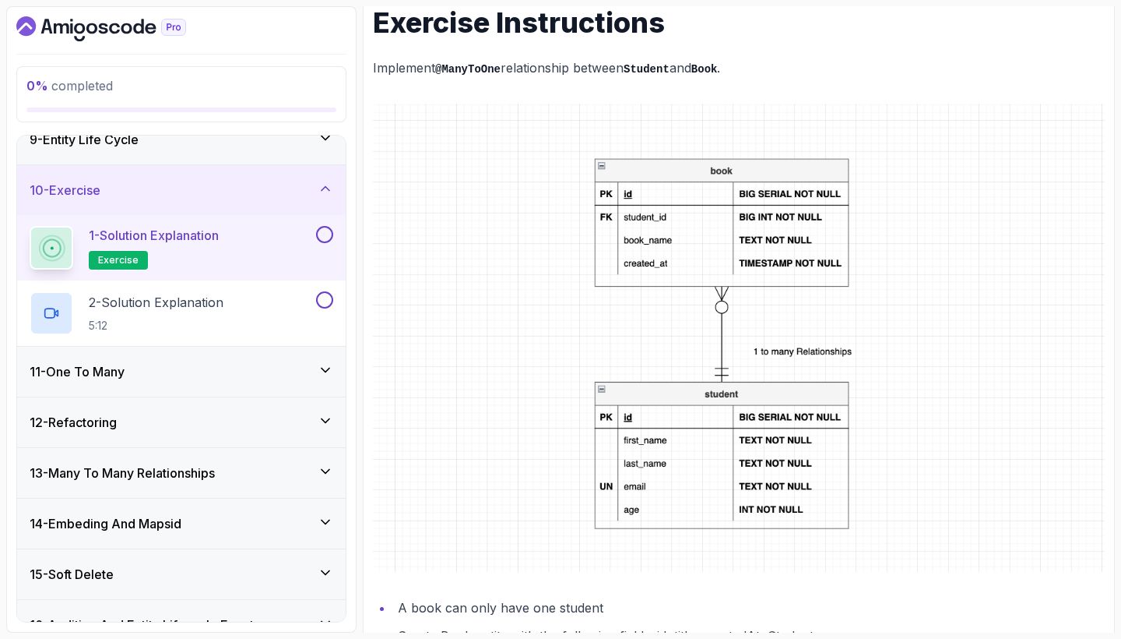
scroll to position [245, 0]
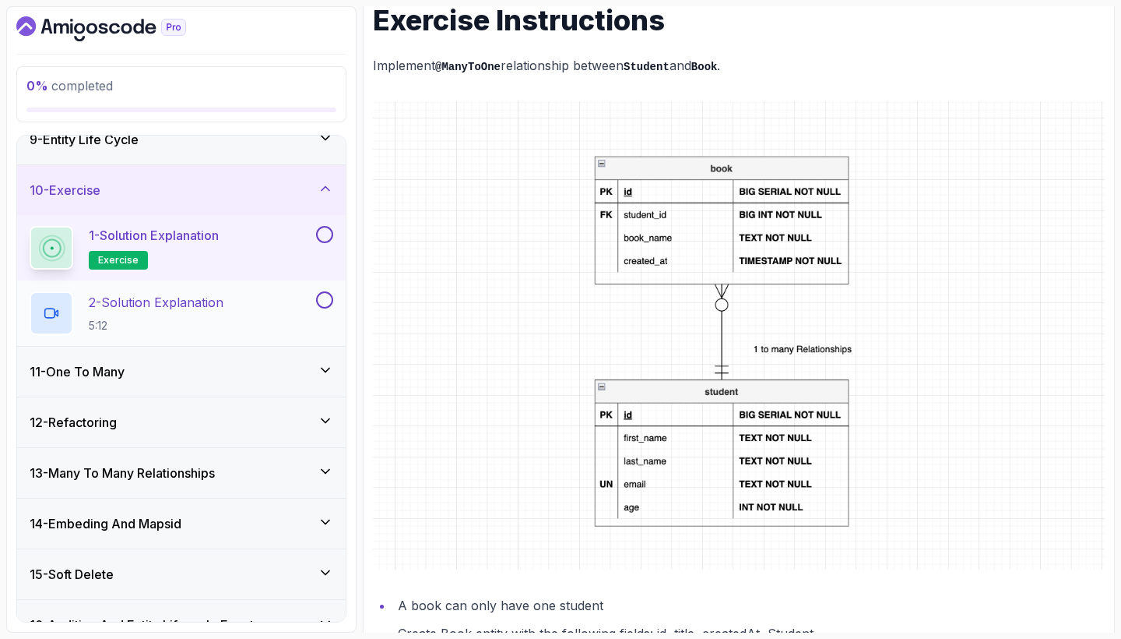
click at [153, 313] on h2 "2 - Solution Explanation 5:12" at bounding box center [156, 313] width 135 height 40
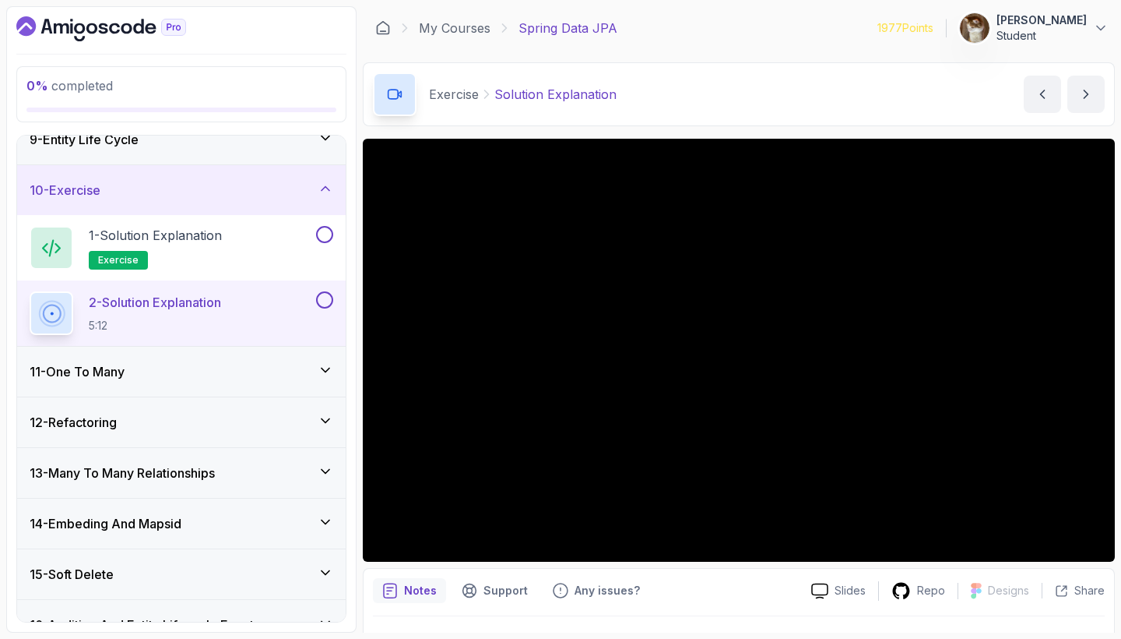
click at [259, 362] on div "11 - One To Many" at bounding box center [182, 371] width 304 height 19
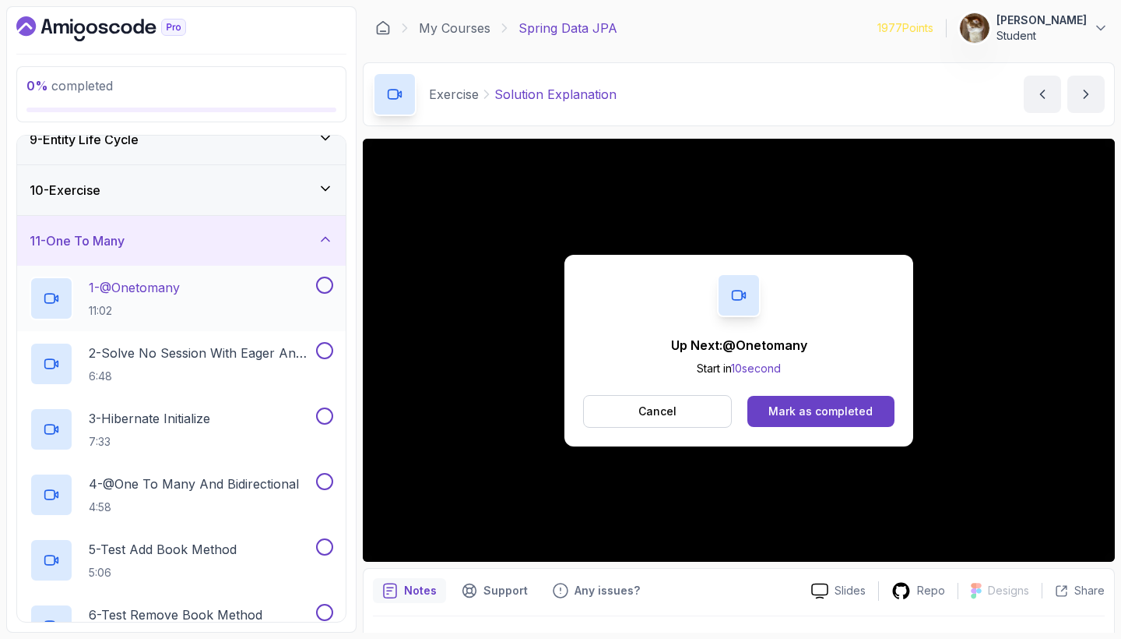
click at [164, 288] on p "1 - @Onetomany" at bounding box center [134, 287] width 91 height 19
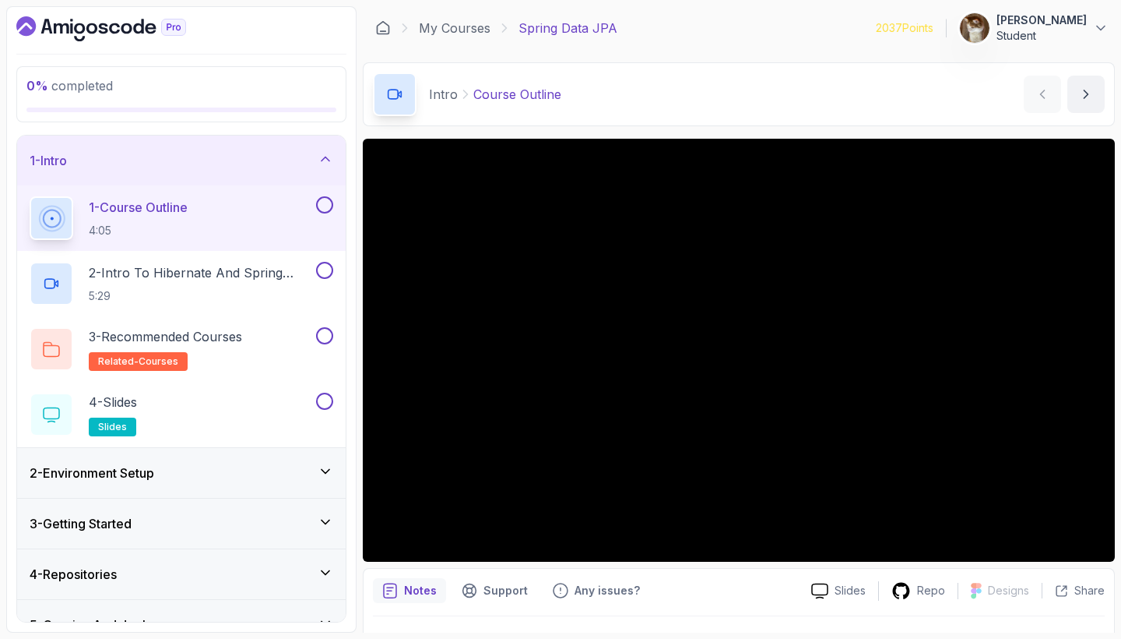
click at [319, 149] on div "1 - Intro" at bounding box center [181, 160] width 329 height 50
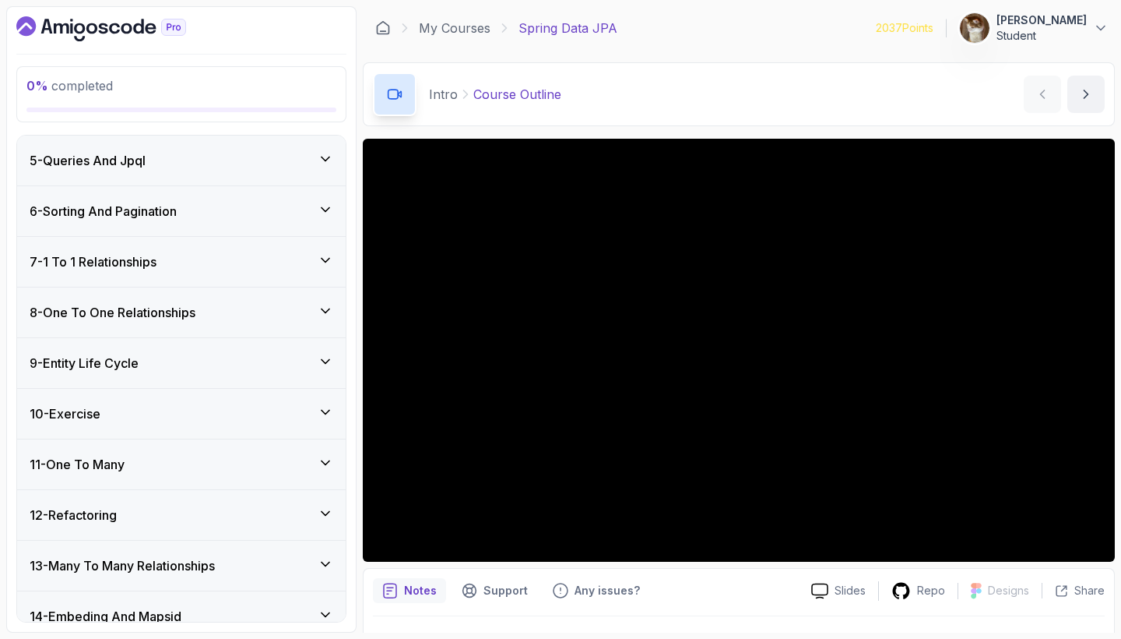
scroll to position [211, 0]
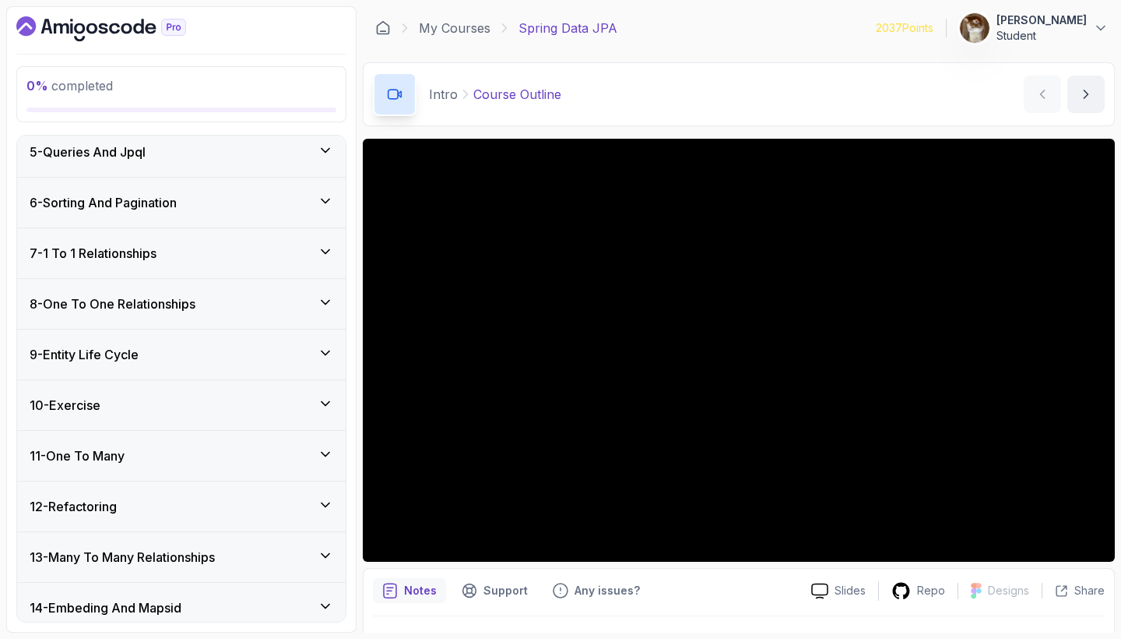
click at [262, 460] on div "11 - One To Many" at bounding box center [182, 455] width 304 height 19
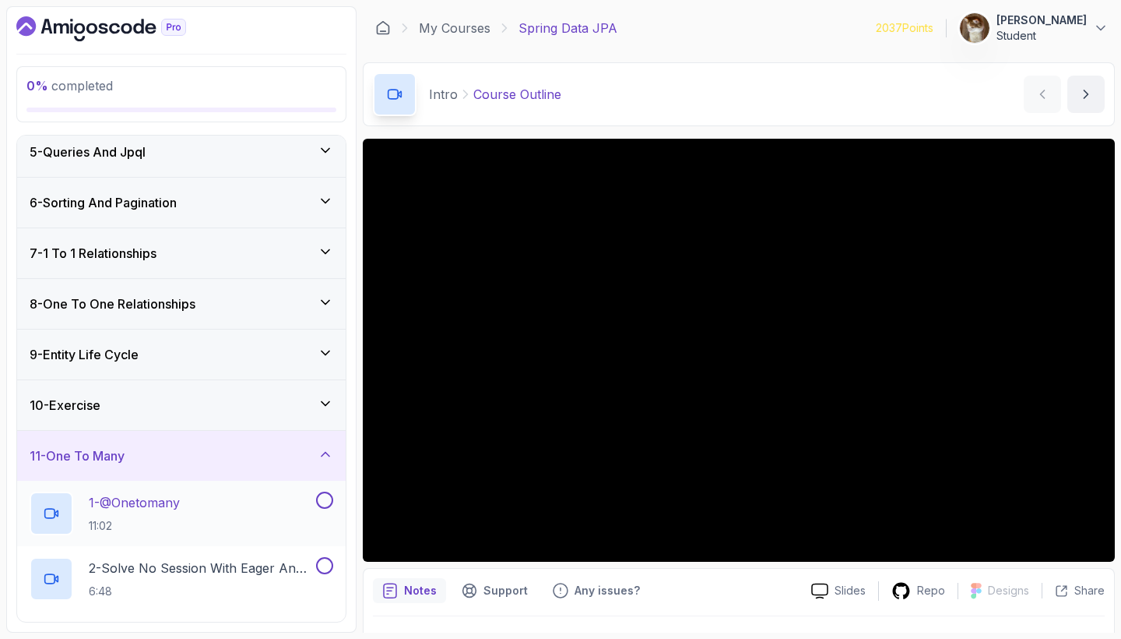
click at [220, 505] on div "1 - @Onetomany 11:02" at bounding box center [171, 513] width 283 height 44
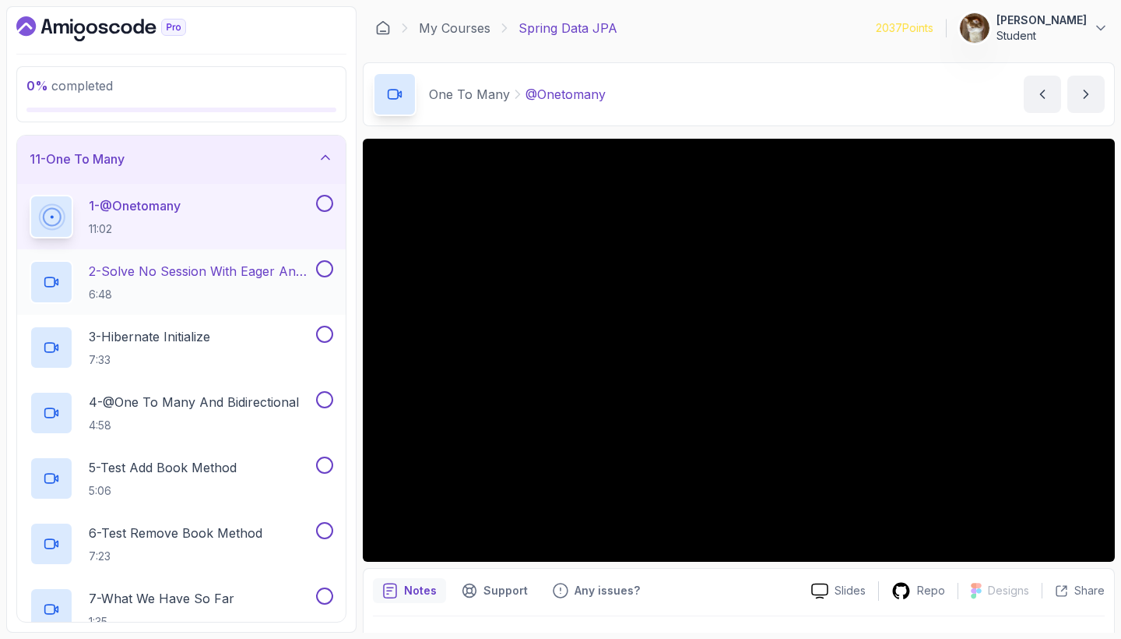
scroll to position [505, 0]
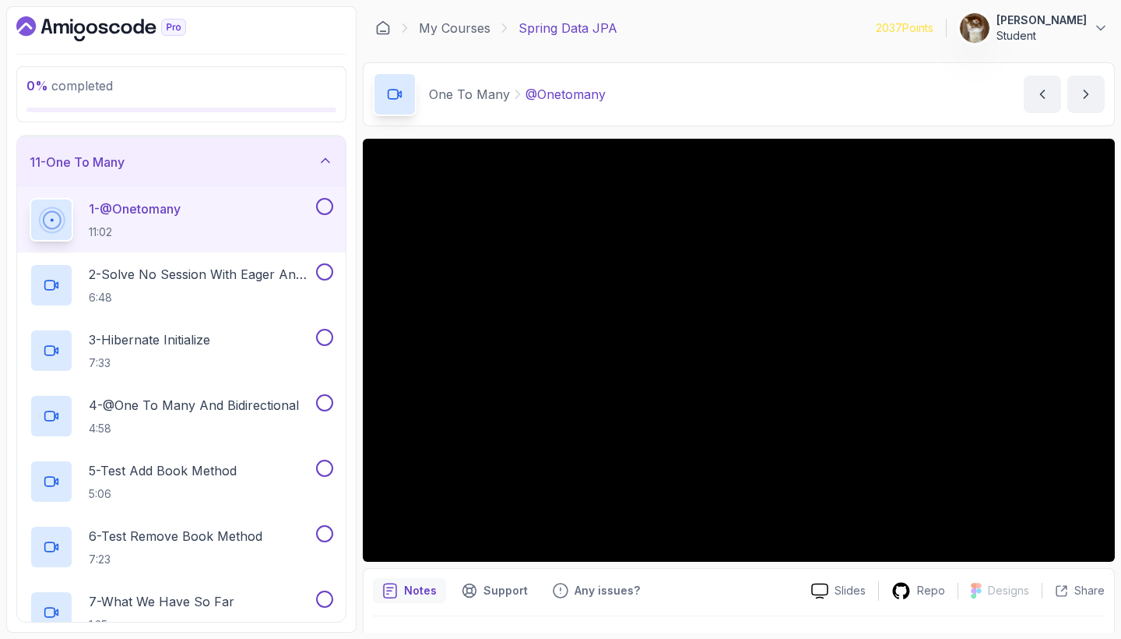
click at [1084, 23] on p "Omar Aql" at bounding box center [1042, 20] width 90 height 16
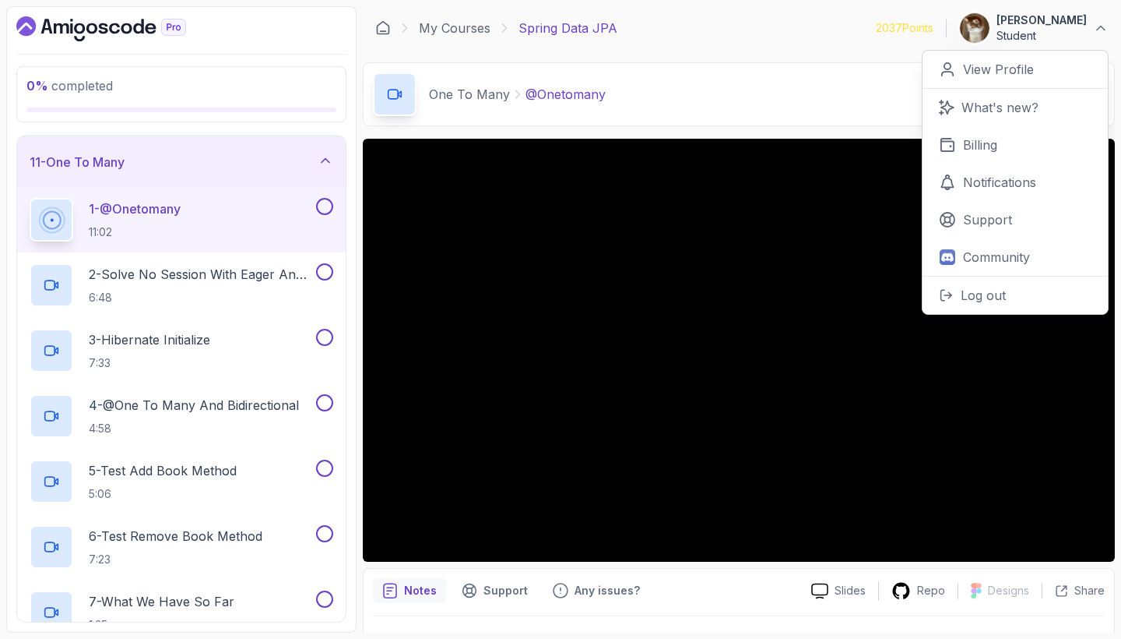
click at [1084, 23] on p "Omar Aql" at bounding box center [1042, 20] width 90 height 16
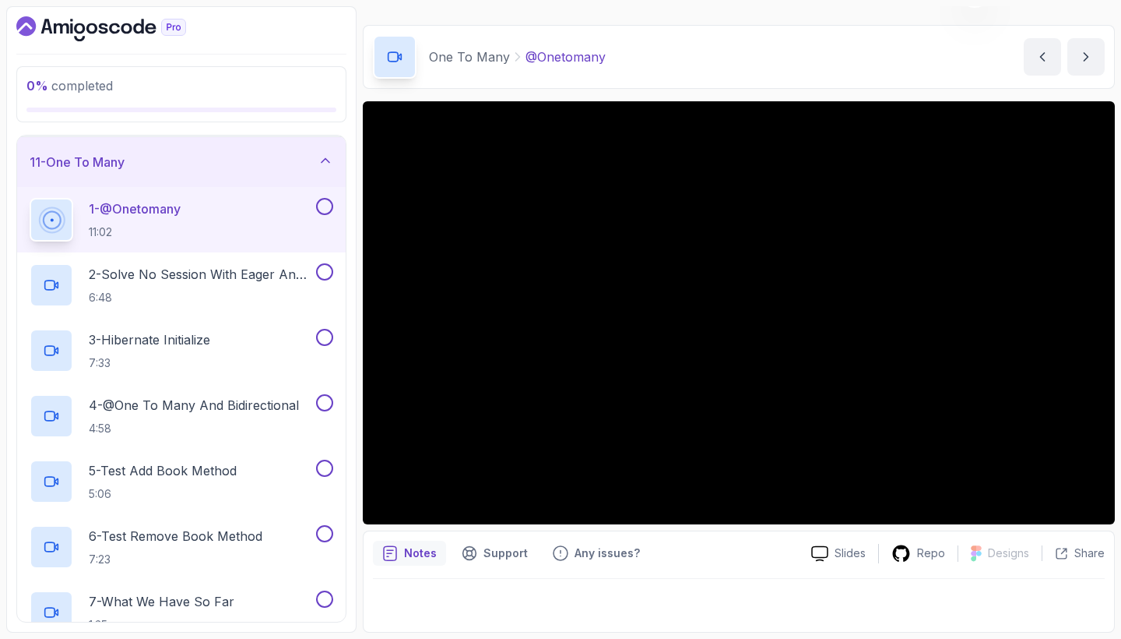
scroll to position [0, 0]
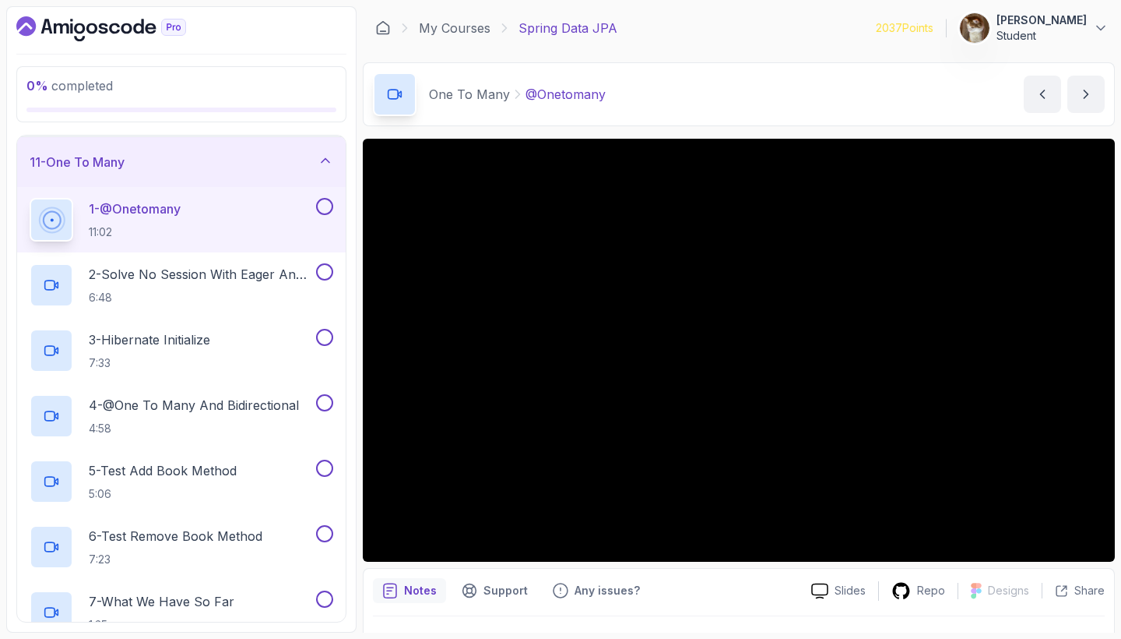
click at [1089, 31] on button "Omar Aql Student" at bounding box center [1034, 27] width 150 height 31
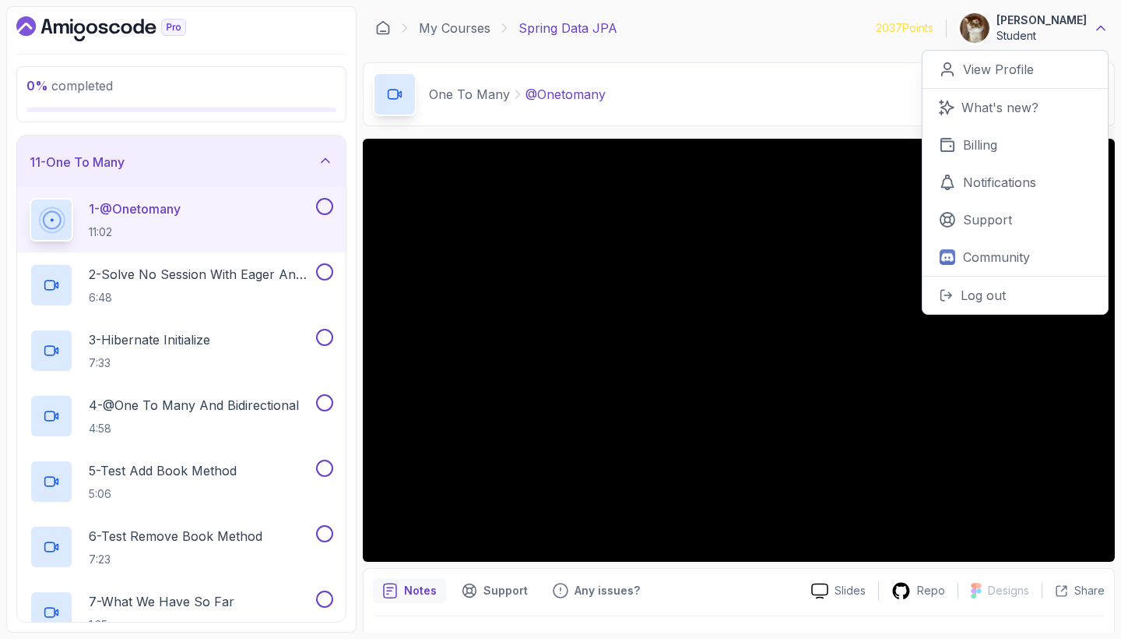
click at [1096, 25] on icon at bounding box center [1101, 28] width 16 height 16
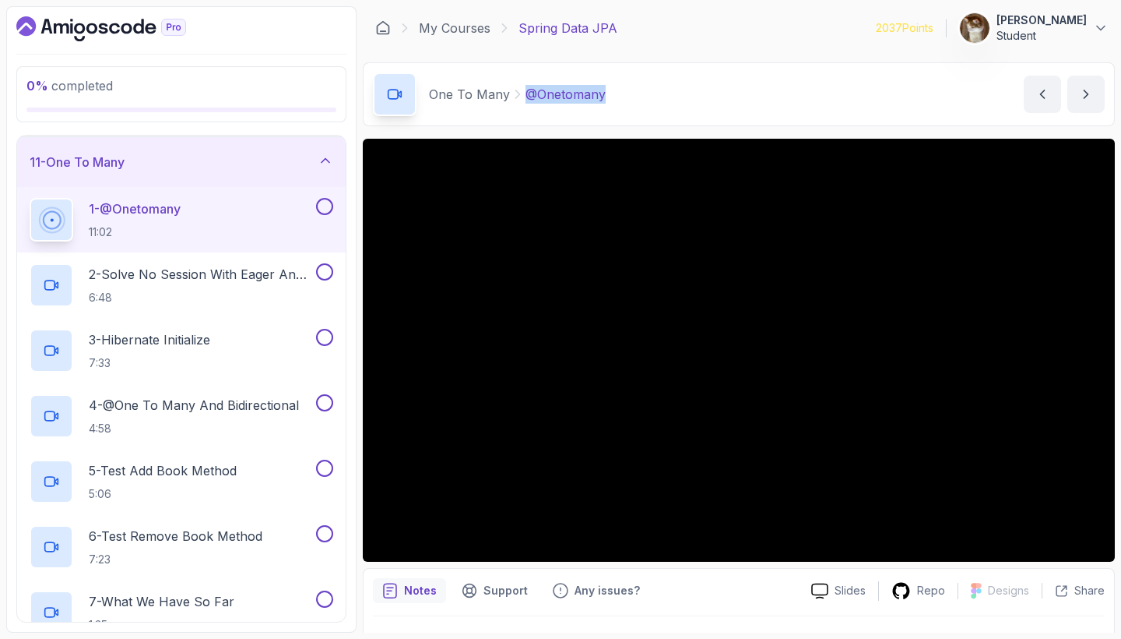
drag, startPoint x: 606, startPoint y: 97, endPoint x: 526, endPoint y: 100, distance: 79.5
click at [526, 100] on div "One To Many @Onetomany @Onetomany by nelson" at bounding box center [739, 94] width 752 height 64
click at [640, 82] on div "One To Many @Onetomany @Onetomany by nelson" at bounding box center [739, 94] width 752 height 64
